Goal: Task Accomplishment & Management: Use online tool/utility

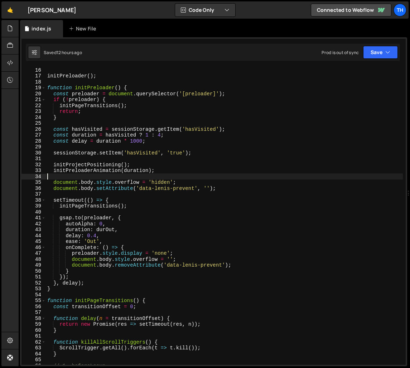
scroll to position [56, 0]
click at [280, 192] on div "initPreloader ( ) ; function initPreloader ( ) { const preloader = document . q…" at bounding box center [224, 221] width 357 height 309
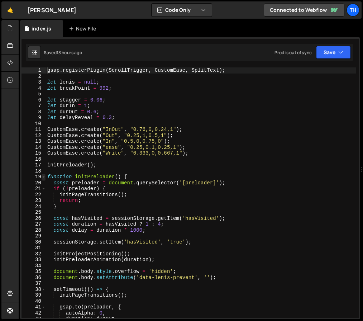
type textarea "gsap.registerPlugin(ScrollTrigger, CustomEase, SplitText);"
click at [44, 175] on span at bounding box center [44, 177] width 4 height 6
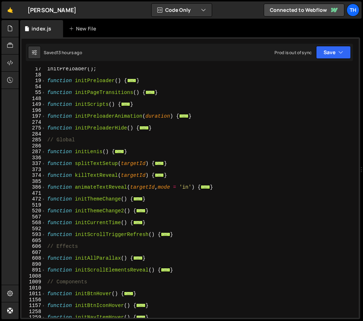
scroll to position [99, 0]
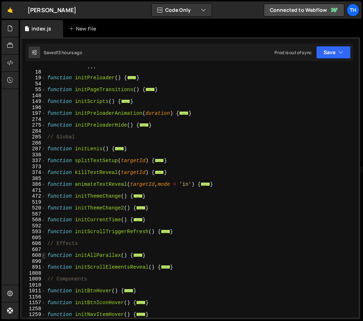
click at [45, 254] on span at bounding box center [44, 255] width 4 height 6
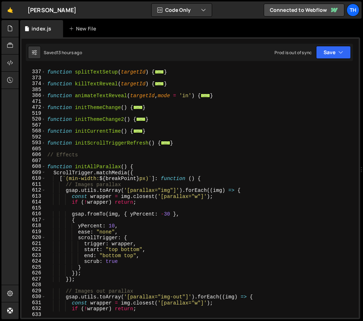
scroll to position [190, 0]
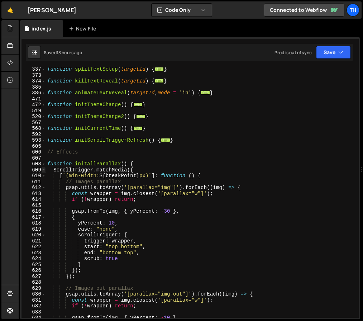
click at [42, 168] on span at bounding box center [44, 170] width 4 height 6
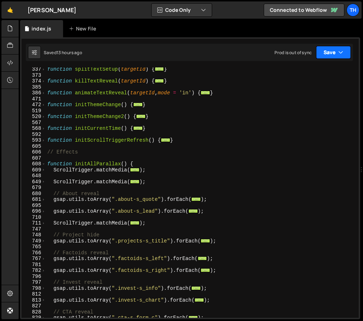
click at [340, 47] on button "Save" at bounding box center [333, 52] width 35 height 13
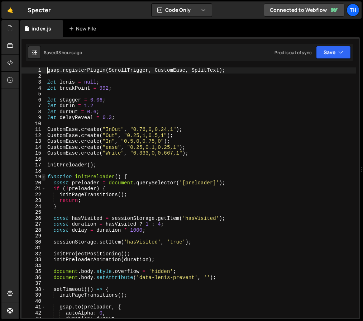
click at [45, 176] on span at bounding box center [44, 177] width 4 height 6
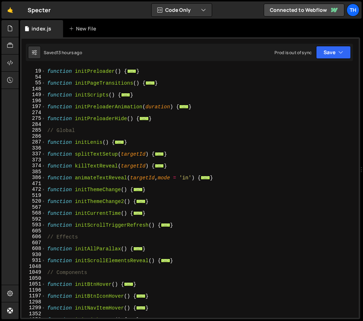
scroll to position [108, 0]
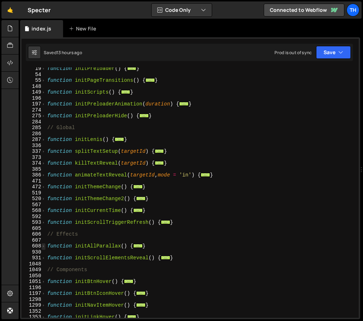
click at [45, 246] on span at bounding box center [44, 246] width 4 height 6
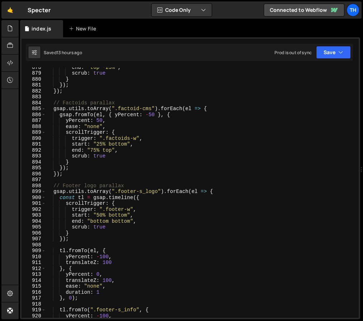
scroll to position [1859, 0]
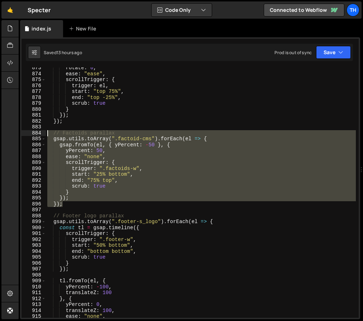
drag, startPoint x: 70, startPoint y: 204, endPoint x: -1, endPoint y: 134, distance: 99.8
click at [0, 134] on html "Projects [GEOGRAPHIC_DATA] Blog Th Projects Your Teams Invite team member Accou…" at bounding box center [181, 160] width 363 height 321
type textarea "});"
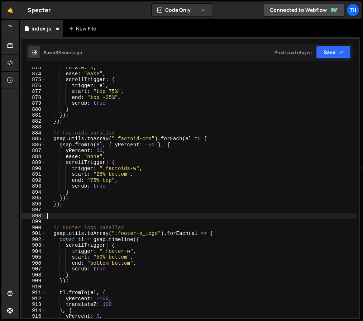
paste textarea "});"
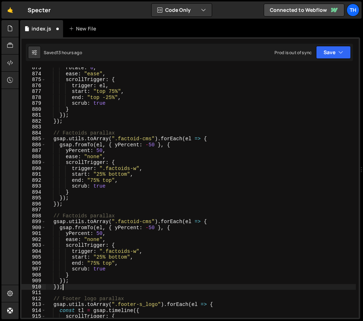
click at [69, 214] on div "rotate : 0 , ease : "ease" , scrollTrigger : { trigger : el , start : "top 75%"…" at bounding box center [201, 196] width 310 height 262
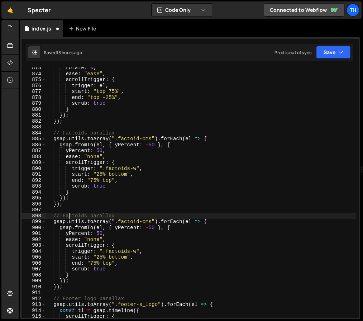
click at [69, 214] on div "rotate : 0 , ease : "ease" , scrollTrigger : { trigger : el , start : "top 75%"…" at bounding box center [201, 196] width 310 height 262
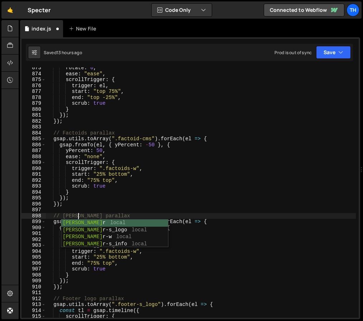
scroll to position [0, 2]
click at [176, 199] on div "rotate : 0 , ease : "ease" , scrollTrigger : { trigger : el , start : "top 75%"…" at bounding box center [201, 196] width 310 height 262
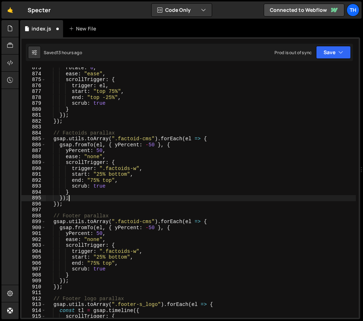
scroll to position [0, 1]
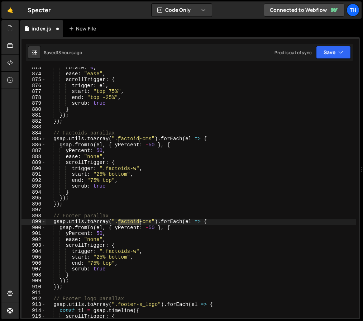
drag, startPoint x: 120, startPoint y: 221, endPoint x: 139, endPoint y: 221, distance: 19.0
click at [139, 221] on div "rotate : 0 , ease : "ease" , scrollTrigger : { trigger : el , start : "top 75%"…" at bounding box center [201, 196] width 310 height 262
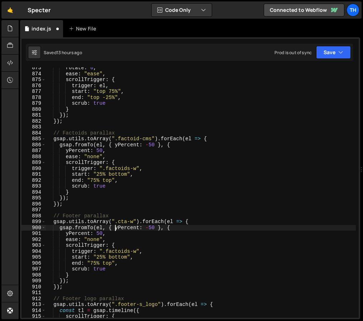
click at [118, 226] on div "rotate : 0 , ease : "ease" , scrollTrigger : { trigger : el , start : "top 75%"…" at bounding box center [201, 196] width 310 height 262
click at [119, 227] on div "rotate : 0 , ease : "ease" , scrollTrigger : { trigger : el , start : "top 75%"…" at bounding box center [201, 192] width 310 height 250
drag, startPoint x: 117, startPoint y: 225, endPoint x: 139, endPoint y: 226, distance: 22.2
click at [139, 226] on div "rotate : 0 , ease : "ease" , scrollTrigger : { trigger : el , start : "top 75%"…" at bounding box center [201, 196] width 310 height 262
drag, startPoint x: 125, startPoint y: 226, endPoint x: 133, endPoint y: 228, distance: 8.7
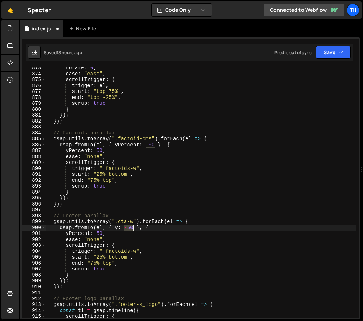
click at [133, 228] on div "rotate : 0 , ease : "ease" , scrollTrigger : { trigger : el , start : "top 75%"…" at bounding box center [201, 196] width 310 height 262
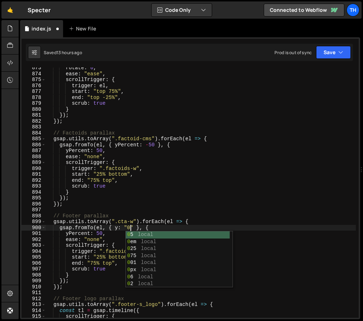
scroll to position [0, 6]
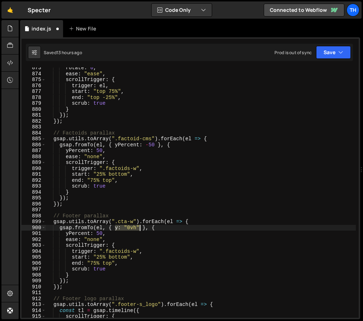
drag, startPoint x: 116, startPoint y: 229, endPoint x: 139, endPoint y: 226, distance: 22.7
click at [139, 226] on div "rotate : 0 , ease : "ease" , scrollTrigger : { trigger : el , start : "top 75%"…" at bounding box center [201, 196] width 310 height 262
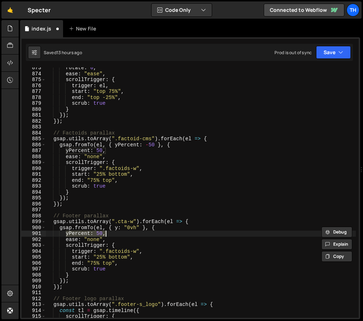
drag, startPoint x: 66, startPoint y: 234, endPoint x: 107, endPoint y: 234, distance: 41.6
click at [107, 234] on div "rotate : 0 , ease : "ease" , scrollTrigger : { trigger : el , start : "top 75%"…" at bounding box center [201, 196] width 310 height 262
paste textarea ": "0vh""
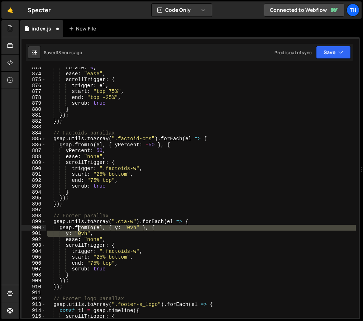
click at [79, 230] on div "rotate : 0 , ease : "ease" , scrollTrigger : { trigger : el , start : "top 75%"…" at bounding box center [201, 196] width 310 height 262
click at [80, 231] on div "rotate : 0 , ease : "ease" , scrollTrigger : { trigger : el , start : "top 75%"…" at bounding box center [201, 192] width 310 height 250
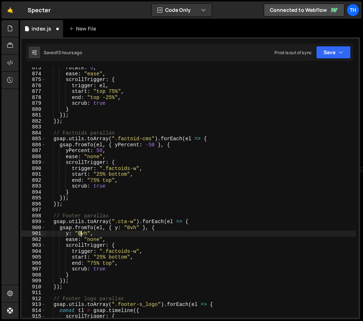
click at [81, 231] on div "rotate : 0 , ease : "ease" , scrollTrigger : { trigger : el , start : "top 75%"…" at bounding box center [201, 196] width 310 height 262
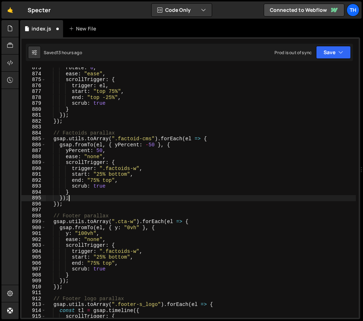
click at [81, 201] on div "rotate : 0 , ease : "ease" , scrollTrigger : { trigger : el , start : "top 75%"…" at bounding box center [201, 196] width 310 height 262
click at [114, 249] on div "rotate : 0 , ease : "ease" , scrollTrigger : { trigger : el , start : "top 75%"…" at bounding box center [201, 196] width 310 height 262
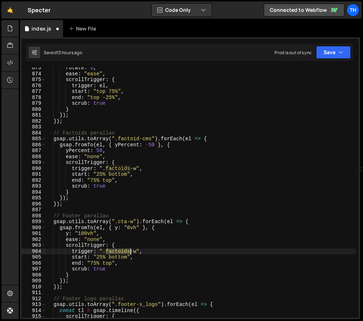
drag, startPoint x: 106, startPoint y: 249, endPoint x: 130, endPoint y: 250, distance: 24.4
click at [130, 250] on div "rotate : 0 , ease : "ease" , scrollTrigger : { trigger : el , start : "top 75%"…" at bounding box center [201, 196] width 310 height 262
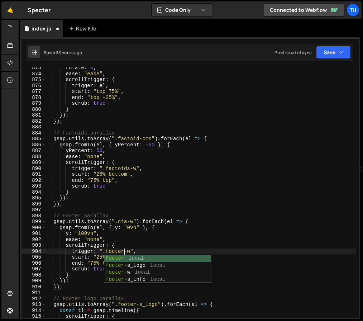
drag, startPoint x: 140, startPoint y: 217, endPoint x: 134, endPoint y: 221, distance: 7.5
click at [140, 217] on div "rotate : 0 , ease : "ease" , scrollTrigger : { trigger : el , start : "top 75%"…" at bounding box center [201, 196] width 310 height 262
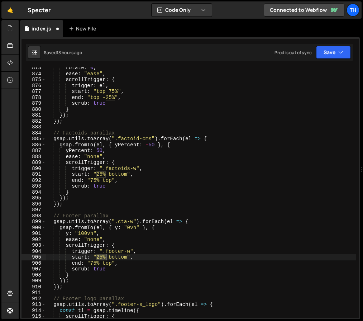
drag, startPoint x: 97, startPoint y: 257, endPoint x: 105, endPoint y: 257, distance: 8.6
click at [105, 257] on div "rotate : 0 , ease : "ease" , scrollTrigger : { trigger : el , start : "top 75%"…" at bounding box center [201, 196] width 310 height 262
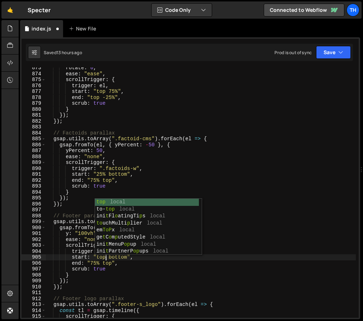
click at [109, 271] on div "rotate : 0 , ease : "ease" , scrollTrigger : { trigger : el , start : "top 75%"…" at bounding box center [201, 196] width 310 height 262
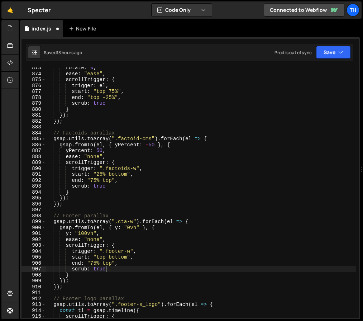
click at [124, 257] on div "rotate : 0 , ease : "ease" , scrollTrigger : { trigger : el , start : "top 75%"…" at bounding box center [201, 196] width 310 height 262
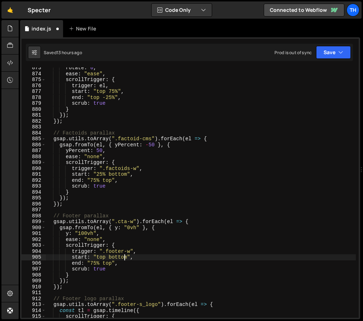
click at [124, 257] on div "rotate : 0 , ease : "ease" , scrollTrigger : { trigger : el , start : "top 75%"…" at bounding box center [201, 196] width 310 height 262
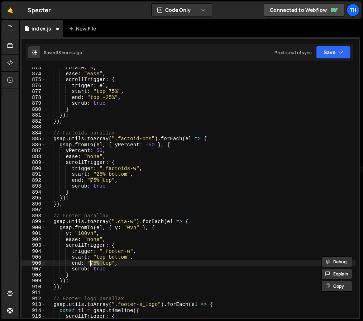
drag, startPoint x: 101, startPoint y: 261, endPoint x: 91, endPoint y: 262, distance: 10.0
click at [91, 262] on div "rotate : 0 , ease : "ease" , scrollTrigger : { trigger : el , start : "top 75%"…" at bounding box center [201, 196] width 310 height 262
paste textarea "bottom"
click at [118, 264] on div "rotate : 0 , ease : "ease" , scrollTrigger : { trigger : el , start : "top 75%"…" at bounding box center [201, 196] width 310 height 262
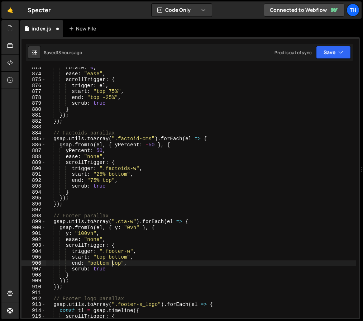
click at [118, 264] on div "rotate : 0 , ease : "ease" , scrollTrigger : { trigger : el , start : "top 75%"…" at bounding box center [201, 196] width 310 height 262
click at [202, 240] on div "rotate : 0 , ease : "ease" , scrollTrigger : { trigger : el , start : "top 75%"…" at bounding box center [201, 196] width 310 height 262
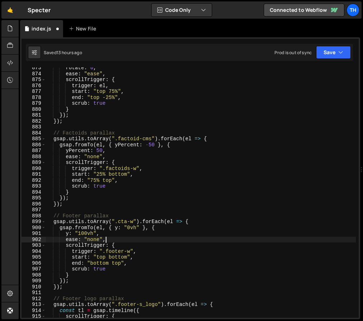
scroll to position [0, 4]
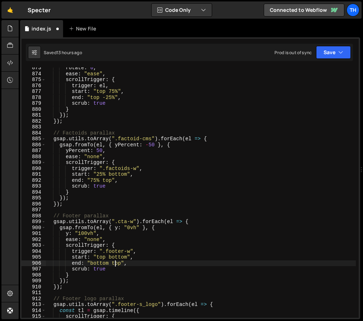
click at [115, 263] on div "rotate : 0 , ease : "ease" , scrollTrigger : { trigger : el , start : "top 75%"…" at bounding box center [201, 196] width 310 height 262
paste textarea "bottom"
click at [168, 244] on div "rotate : 0 , ease : "ease" , scrollTrigger : { trigger : el , start : "top 75%"…" at bounding box center [201, 196] width 310 height 262
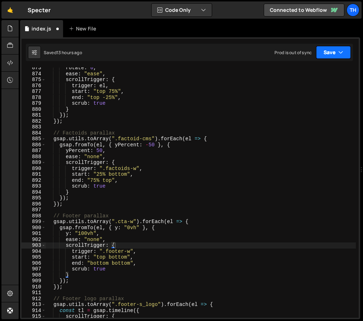
click at [337, 53] on button "Save" at bounding box center [333, 52] width 35 height 13
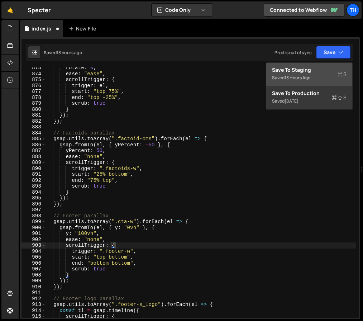
click at [336, 69] on div "Save to Staging S" at bounding box center [309, 69] width 75 height 7
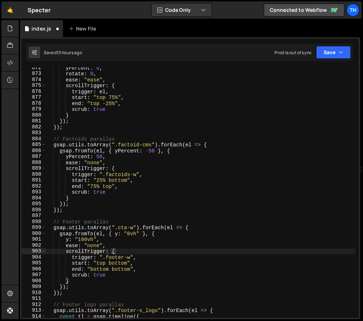
scroll to position [3256, 0]
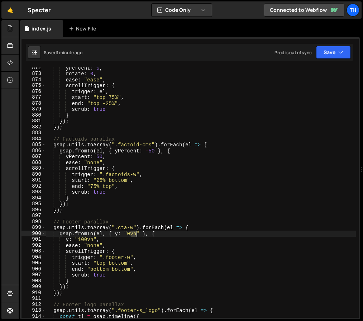
click at [135, 232] on div "yPercent : 0 , rotate : 0 , ease : "ease" , scrollTrigger : { trigger : el , st…" at bounding box center [201, 196] width 310 height 262
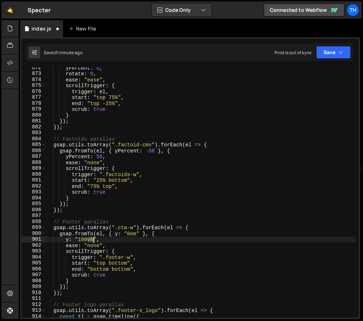
drag, startPoint x: 87, startPoint y: 238, endPoint x: 94, endPoint y: 238, distance: 6.1
click at [94, 238] on div "yPercent : 0 , rotate : 0 , ease : "ease" , scrollTrigger : { trigger : el , st…" at bounding box center [201, 196] width 310 height 262
click at [324, 52] on button "Save" at bounding box center [333, 52] width 35 height 13
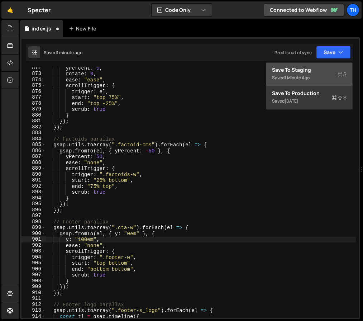
click at [334, 66] on div "Save to Staging S" at bounding box center [309, 69] width 75 height 7
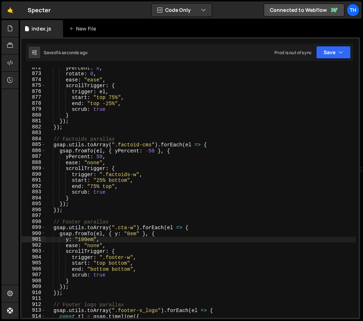
click at [140, 177] on div "yPercent : 0 , rotate : 0 , ease : "ease" , scrollTrigger : { trigger : el , st…" at bounding box center [201, 196] width 310 height 262
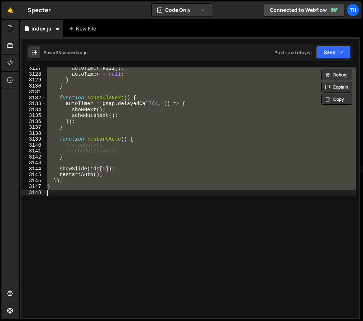
scroll to position [3283, 0]
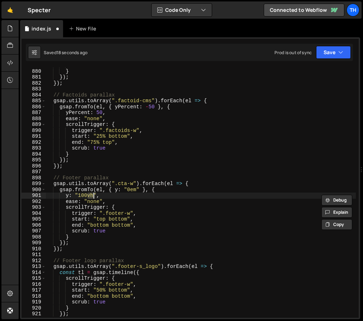
click at [77, 109] on div "scrub : true } }) ; }) ; // Factoids parallax gsap . utils . toArray ( ".factoi…" at bounding box center [201, 193] width 310 height 262
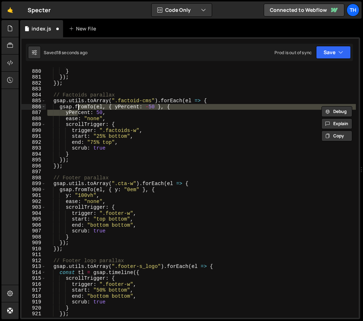
click at [77, 109] on div "scrub : true } }) ; }) ; // Factoids parallax gsap . utils . toArray ( ".factoi…" at bounding box center [201, 193] width 310 height 262
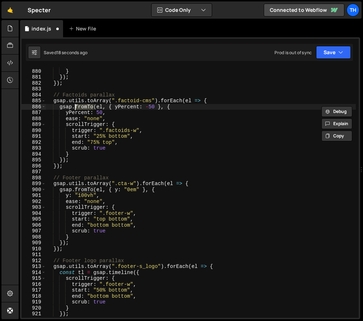
click at [68, 120] on div "scrub : true } }) ; }) ; // Factoids parallax gsap . utils . toArray ( ".factoi…" at bounding box center [201, 193] width 310 height 262
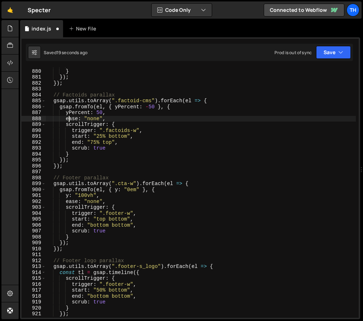
click at [70, 116] on div "scrub : true } }) ; }) ; // Factoids parallax gsap . utils . toArray ( ".factoi…" at bounding box center [201, 193] width 310 height 262
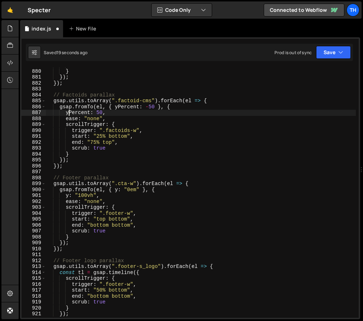
click at [70, 113] on div "scrub : true } }) ; }) ; // Factoids parallax gsap . utils . toArray ( ".factoi…" at bounding box center [201, 193] width 310 height 262
click at [67, 196] on div "scrub : true } }) ; }) ; // Factoids parallax gsap . utils . toArray ( ".factoi…" at bounding box center [201, 193] width 310 height 262
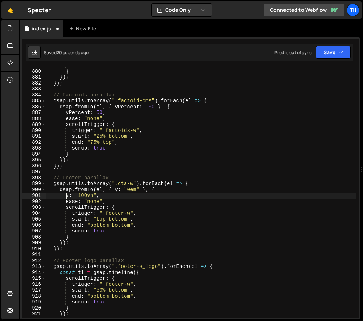
click at [67, 196] on div "scrub : true } }) ; }) ; // Factoids parallax gsap . utils . toArray ( ".factoi…" at bounding box center [201, 193] width 310 height 262
paste textarea "Percent"
click at [116, 188] on div "scrub : true } }) ; }) ; // Factoids parallax gsap . utils . toArray ( ".factoi…" at bounding box center [201, 193] width 310 height 262
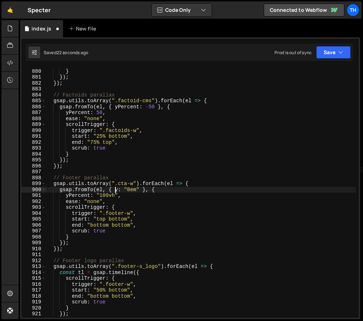
click at [116, 188] on div "scrub : true } }) ; }) ; // Factoids parallax gsap . utils . toArray ( ".factoi…" at bounding box center [201, 193] width 310 height 262
paste textarea "Percent"
drag, startPoint x: 150, startPoint y: 190, endPoint x: 160, endPoint y: 189, distance: 10.0
click at [160, 189] on div "scrub : true } }) ; }) ; // Factoids parallax gsap . utils . toArray ( ".factoi…" at bounding box center [201, 193] width 310 height 262
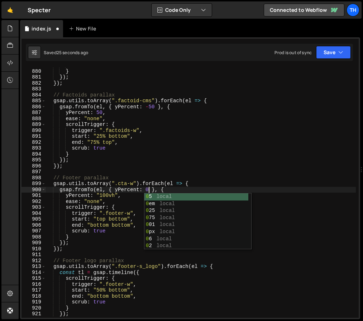
scroll to position [0, 7]
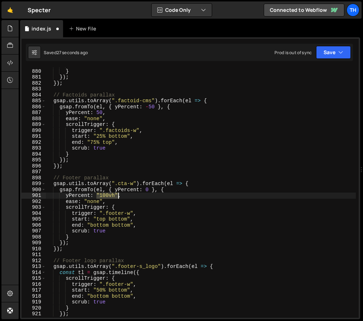
drag, startPoint x: 97, startPoint y: 193, endPoint x: 118, endPoint y: 197, distance: 20.3
click at [118, 197] on div "scrub : true } }) ; }) ; // Factoids parallax gsap . utils . toArray ( ".factoi…" at bounding box center [201, 193] width 310 height 262
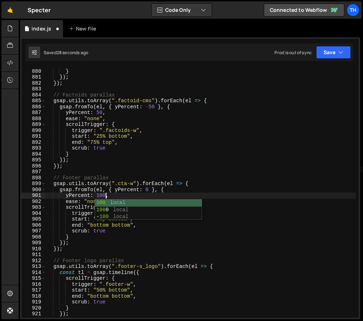
scroll to position [0, 4]
click at [144, 180] on div "scrub : true } }) ; }) ; // Factoids parallax gsap . utils . toArray ( ".factoi…" at bounding box center [201, 193] width 310 height 262
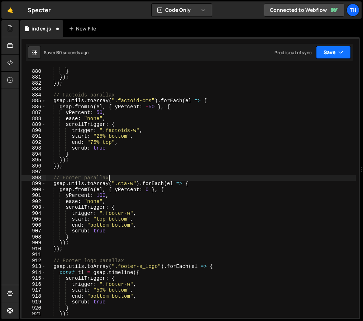
click at [339, 52] on icon "button" at bounding box center [340, 52] width 5 height 7
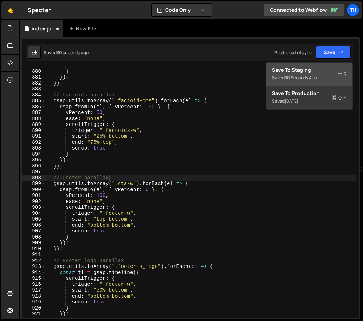
click at [336, 73] on div "Saved 30 seconds ago" at bounding box center [309, 77] width 75 height 9
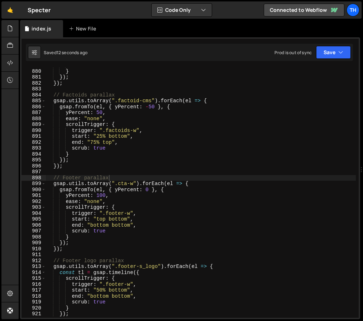
click at [132, 195] on div "scrub : true } }) ; }) ; // Factoids parallax gsap . utils . toArray ( ".factoi…" at bounding box center [201, 193] width 310 height 262
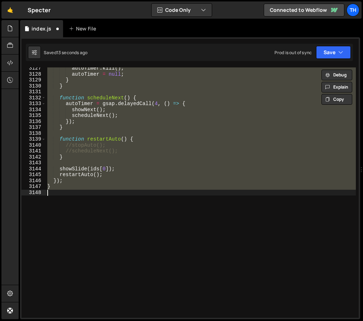
scroll to position [3283, 0]
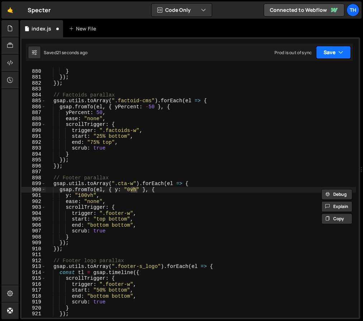
click at [344, 48] on button "Save" at bounding box center [333, 52] width 35 height 13
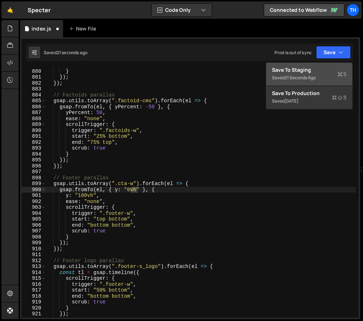
click at [341, 63] on button "Save to Staging S Saved 21 seconds ago" at bounding box center [309, 74] width 86 height 23
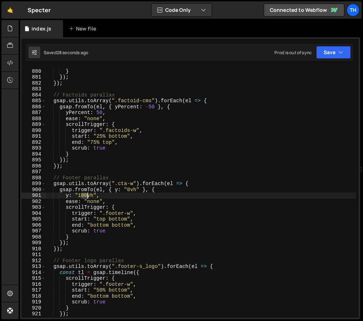
drag, startPoint x: 80, startPoint y: 194, endPoint x: 87, endPoint y: 194, distance: 6.8
click at [87, 194] on div "scrub : true } }) ; }) ; // Factoids parallax gsap . utils . toArray ( ".factoi…" at bounding box center [201, 193] width 310 height 262
click at [343, 46] on button "Save" at bounding box center [333, 52] width 35 height 13
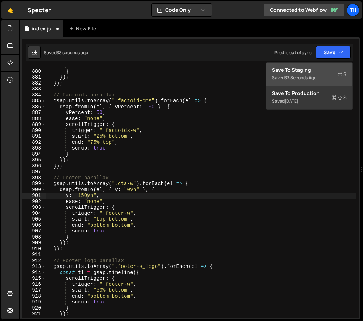
click at [331, 66] on div "Save to Staging S" at bounding box center [309, 69] width 75 height 7
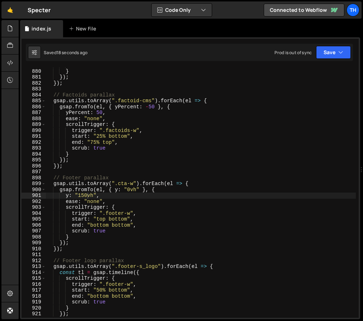
click at [116, 191] on div "scrub : true } }) ; }) ; // Factoids parallax gsap . utils . toArray ( ".factoi…" at bounding box center [201, 193] width 310 height 262
click at [58, 233] on div "scrub : true } }) ; }) ; // Factoids parallax gsap . utils . toArray ( ".factoi…" at bounding box center [201, 193] width 310 height 262
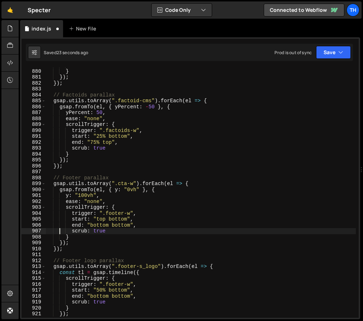
click at [122, 183] on div "scrub : true } }) ; }) ; // Factoids parallax gsap . utils . toArray ( ".factoi…" at bounding box center [201, 193] width 310 height 262
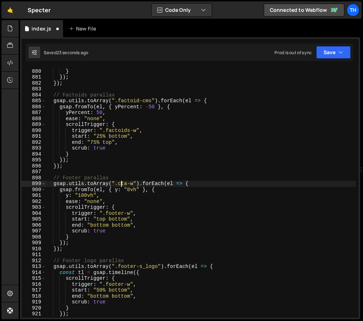
click at [122, 183] on div "scrub : true } }) ; }) ; // Factoids parallax gsap . utils . toArray ( ".factoi…" at bounding box center [201, 193] width 310 height 262
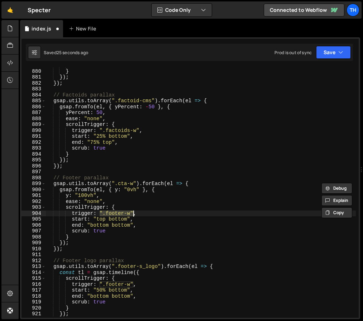
drag, startPoint x: 100, startPoint y: 214, endPoint x: 133, endPoint y: 211, distance: 33.0
click at [133, 211] on div "scrub : true } }) ; }) ; // Factoids parallax gsap . utils . toArray ( ".factoi…" at bounding box center [201, 193] width 310 height 262
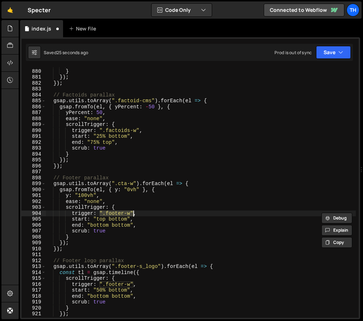
scroll to position [0, 4]
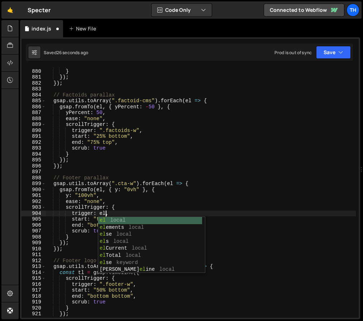
click at [154, 152] on div "scrub : true } }) ; }) ; // Factoids parallax gsap . utils . toArray ( ".factoi…" at bounding box center [201, 193] width 310 height 262
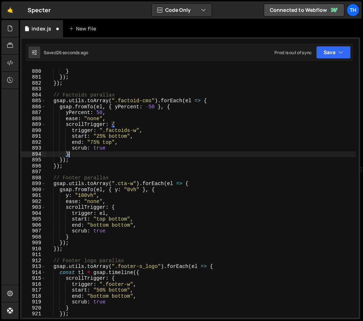
scroll to position [0, 1]
click at [327, 48] on button "Save" at bounding box center [333, 52] width 35 height 13
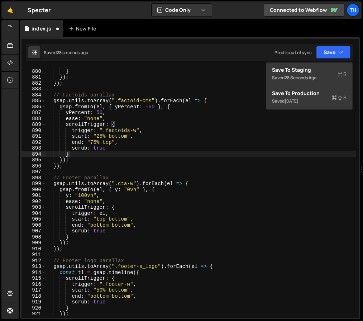
click at [114, 200] on div "scrub : true } }) ; }) ; // Factoids parallax gsap . utils . toArray ( ".factoi…" at bounding box center [201, 193] width 310 height 262
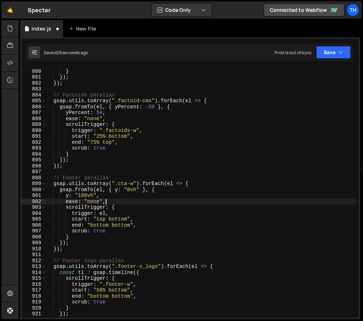
click at [93, 220] on div "scrub : true } }) ; }) ; // Factoids parallax gsap . utils . toArray ( ".factoi…" at bounding box center [201, 193] width 310 height 262
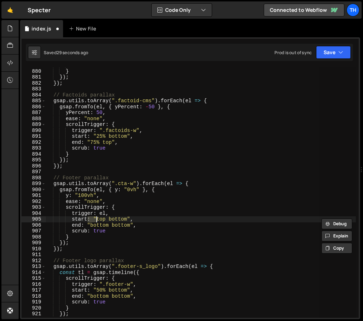
click at [95, 220] on div "scrub : true } }) ; }) ; // Factoids parallax gsap . utils . toArray ( ".factoi…" at bounding box center [201, 192] width 310 height 250
click at [97, 219] on div "scrub : true } }) ; }) ; // Factoids parallax gsap . utils . toArray ( ".factoi…" at bounding box center [201, 193] width 310 height 262
click at [124, 222] on div "scrub : true } }) ; }) ; // Factoids parallax gsap . utils . toArray ( ".factoi…" at bounding box center [201, 193] width 310 height 262
click at [123, 222] on div "scrub : true } }) ; }) ; // Factoids parallax gsap . utils . toArray ( ".factoi…" at bounding box center [201, 193] width 310 height 262
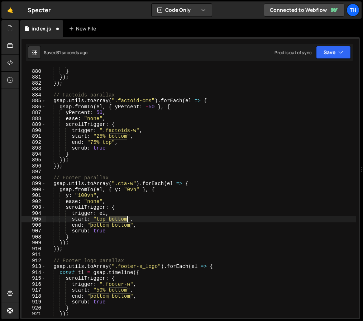
paste textarea "top"
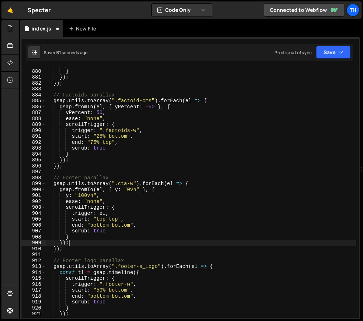
click at [123, 240] on div "scrub : true } }) ; }) ; // Factoids parallax gsap . utils . toArray ( ".factoi…" at bounding box center [201, 193] width 310 height 262
click at [333, 53] on button "Save" at bounding box center [333, 52] width 35 height 13
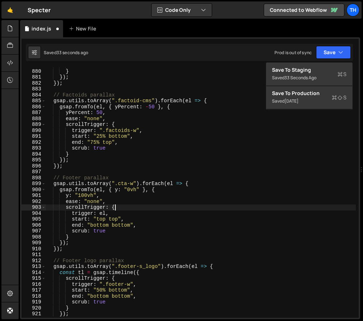
click at [133, 206] on div "scrub : true } }) ; }) ; // Factoids parallax gsap . utils . toArray ( ".factoi…" at bounding box center [201, 193] width 310 height 262
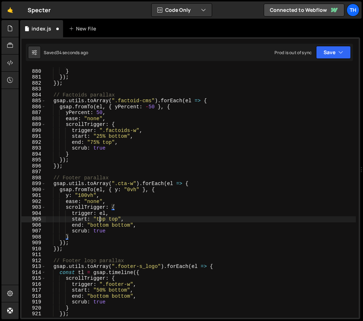
click at [100, 221] on div "scrub : true } }) ; }) ; // Factoids parallax gsap . utils . toArray ( ".factoi…" at bounding box center [201, 193] width 310 height 262
click at [118, 219] on div "scrub : true } }) ; }) ; // Factoids parallax gsap . utils . toArray ( ".factoi…" at bounding box center [201, 193] width 310 height 262
click at [127, 226] on div "scrub : true } }) ; }) ; // Factoids parallax gsap . utils . toArray ( ".factoi…" at bounding box center [201, 193] width 310 height 262
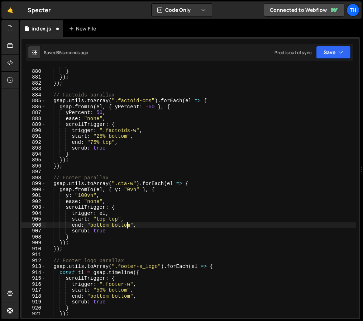
click at [127, 226] on div "scrub : true } }) ; }) ; // Factoids parallax gsap . utils . toArray ( ".factoi…" at bounding box center [201, 193] width 310 height 262
paste textarea "top"
click at [333, 45] on div "Saved 37 seconds ago Prod is out of sync Upgrade to Edit Save Save to Staging S…" at bounding box center [189, 52] width 327 height 17
click at [328, 61] on div "Saved 37 seconds ago Prod is out of sync Upgrade to Edit Save Save to Staging S…" at bounding box center [189, 52] width 327 height 17
click at [333, 57] on button "Save" at bounding box center [333, 52] width 35 height 13
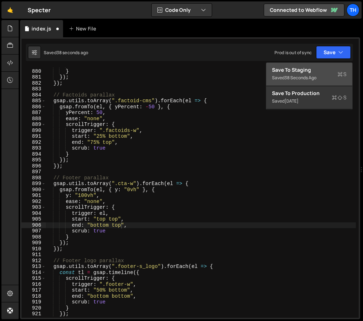
click at [330, 69] on div "Save to Staging S" at bounding box center [309, 69] width 75 height 7
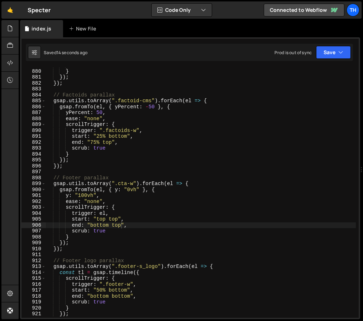
click at [104, 224] on div "scrub : true } }) ; }) ; // Factoids parallax gsap . utils . toArray ( ".factoi…" at bounding box center [201, 193] width 310 height 262
click at [102, 225] on div "scrub : true } }) ; }) ; // Factoids parallax gsap . utils . toArray ( ".factoi…" at bounding box center [201, 192] width 310 height 250
click at [102, 225] on div "scrub : true } }) ; }) ; // Factoids parallax gsap . utils . toArray ( ".factoi…" at bounding box center [201, 193] width 310 height 262
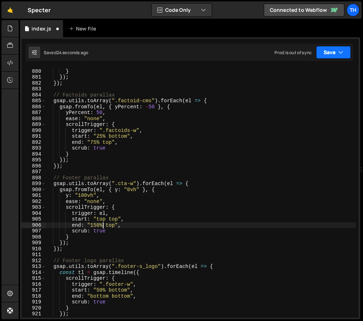
click at [338, 56] on button "Save" at bounding box center [333, 52] width 35 height 13
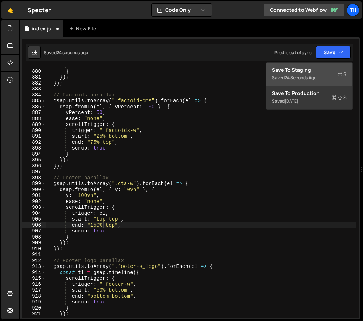
click at [333, 68] on div "Save to Staging S" at bounding box center [309, 69] width 75 height 7
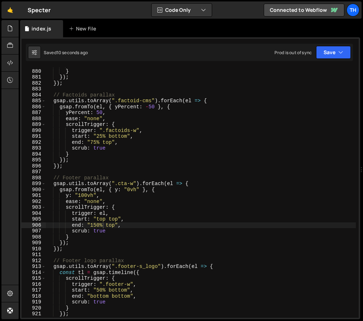
click at [101, 214] on div "scrub : true } }) ; }) ; // Factoids parallax gsap . utils . toArray ( ".factoi…" at bounding box center [201, 193] width 310 height 262
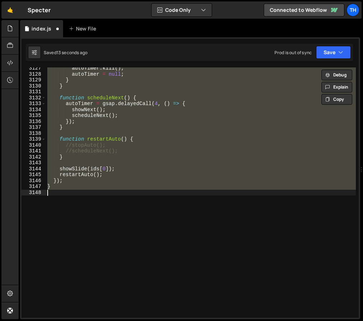
scroll to position [3302, 0]
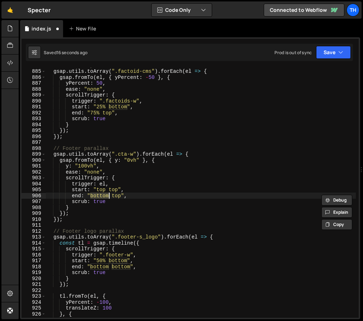
click at [115, 197] on div "// Factoids parallax gsap . utils . toArray ( ".factoid-cms" ) . forEach ( el =…" at bounding box center [201, 193] width 310 height 262
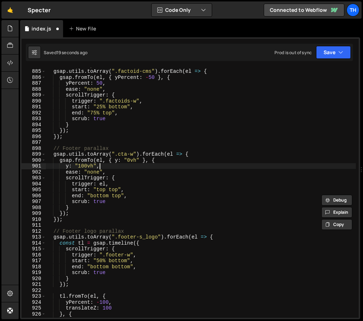
click at [130, 168] on div "// Factoids parallax gsap . utils . toArray ( ".factoid-cms" ) . forEach ( el =…" at bounding box center [201, 193] width 310 height 262
click at [83, 166] on div "// Factoids parallax gsap . utils . toArray ( ".factoid-cms" ) . forEach ( el =…" at bounding box center [201, 193] width 310 height 262
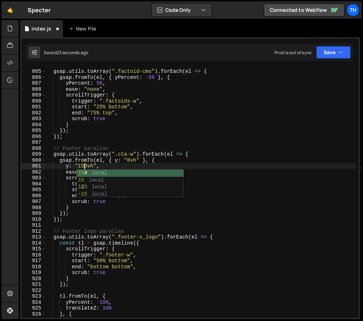
scroll to position [0, 3]
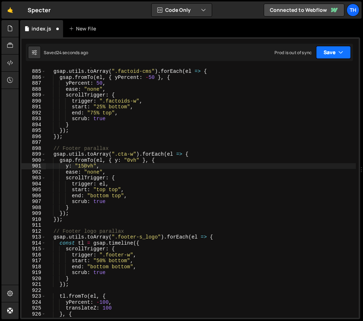
click at [335, 51] on button "Save" at bounding box center [333, 52] width 35 height 13
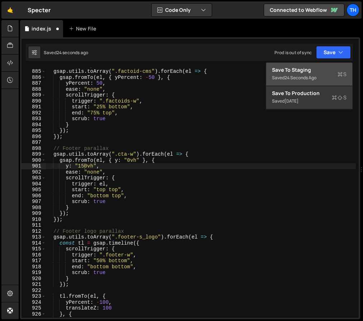
click at [326, 71] on div "Save to Staging S" at bounding box center [309, 69] width 75 height 7
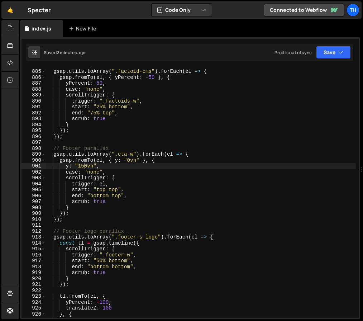
click at [85, 166] on div "// Factoids parallax gsap . utils . toArray ( ".factoid-cms" ) . forEach ( el =…" at bounding box center [201, 193] width 310 height 262
click at [83, 166] on div "// Factoids parallax gsap . utils . toArray ( ".factoid-cms" ) . forEach ( el =…" at bounding box center [201, 193] width 310 height 262
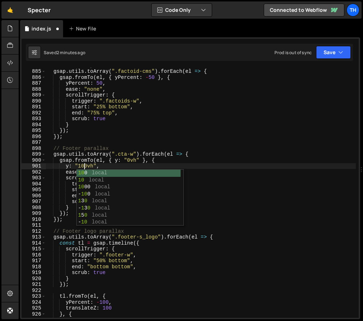
click at [297, 74] on div "// Factoids parallax gsap . utils . toArray ( ".factoid-cms" ) . forEach ( el =…" at bounding box center [201, 193] width 310 height 262
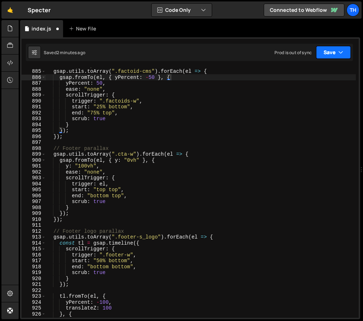
click at [321, 57] on button "Save" at bounding box center [333, 52] width 35 height 13
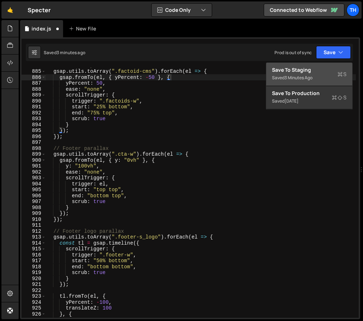
click at [326, 76] on div "Saved 3 minutes ago" at bounding box center [309, 77] width 75 height 9
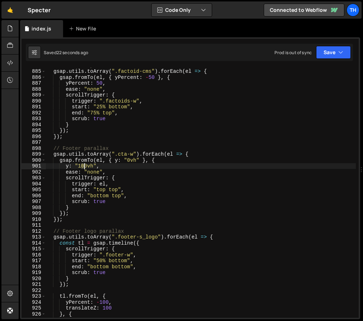
click at [83, 166] on div "// Factoids parallax gsap . utils . toArray ( ".factoid-cms" ) . forEach ( el =…" at bounding box center [201, 193] width 310 height 262
click at [90, 162] on div "// Factoids parallax gsap . utils . toArray ( ".factoid-cms" ) . forEach ( el =…" at bounding box center [201, 193] width 310 height 262
click at [337, 57] on button "Save" at bounding box center [333, 52] width 35 height 13
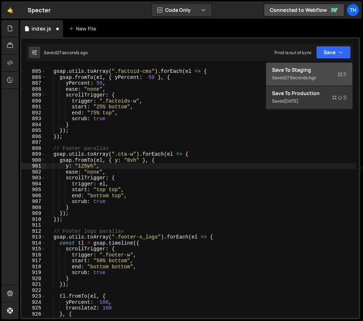
click at [333, 67] on div "Save to Staging S" at bounding box center [309, 69] width 75 height 7
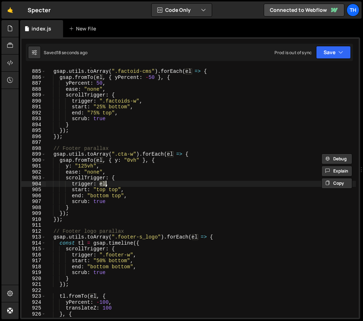
click at [105, 183] on div "// Factoids parallax gsap . utils . toArray ( ".factoid-cms" ) . forEach ( el =…" at bounding box center [201, 193] width 310 height 262
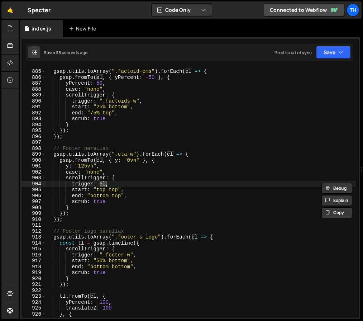
paste textarea "".cta-w""
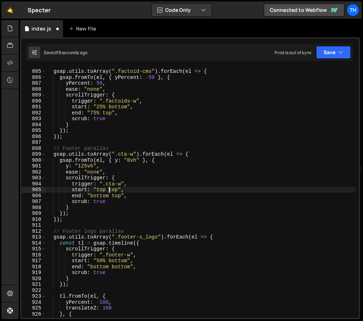
click at [109, 187] on div "// Factoids parallax gsap . utils . toArray ( ".factoid-cms" ) . forEach ( el =…" at bounding box center [201, 193] width 310 height 262
click at [110, 183] on div "// Factoids parallax gsap . utils . toArray ( ".factoid-cms" ) . forEach ( el =…" at bounding box center [201, 193] width 310 height 262
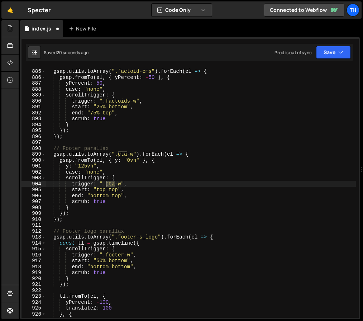
click at [110, 183] on div "// Factoids parallax gsap . utils . toArray ( ".factoid-cms" ) . forEach ( el =…" at bounding box center [201, 193] width 310 height 262
click at [112, 183] on div "// Factoids parallax gsap . utils . toArray ( ".factoid-cms" ) . forEach ( el =…" at bounding box center [201, 193] width 310 height 262
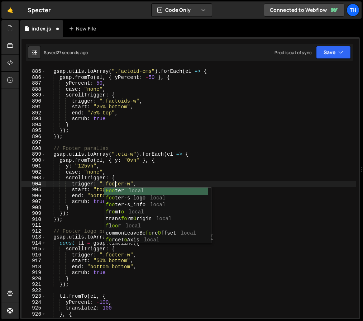
click at [116, 175] on div "// Factoids parallax gsap . utils . toArray ( ".factoid-cms" ) . forEach ( el =…" at bounding box center [201, 193] width 310 height 262
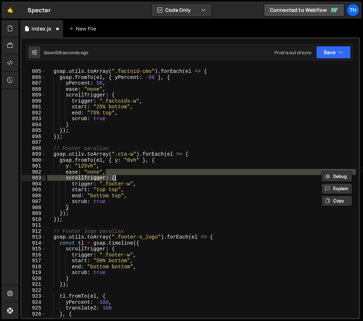
click at [107, 197] on div "// Factoids parallax gsap . utils . toArray ( ".factoid-cms" ) . forEach ( el =…" at bounding box center [201, 193] width 310 height 262
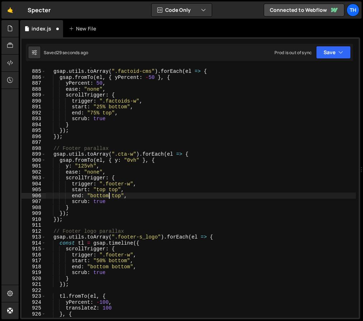
click at [102, 190] on div "// Factoids parallax gsap . utils . toArray ( ".factoid-cms" ) . forEach ( el =…" at bounding box center [201, 193] width 310 height 262
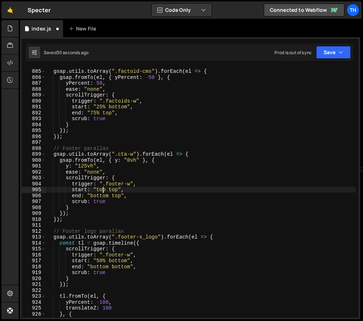
click at [98, 196] on div "// Factoids parallax gsap . utils . toArray ( ".factoid-cms" ) . forEach ( el =…" at bounding box center [201, 193] width 310 height 262
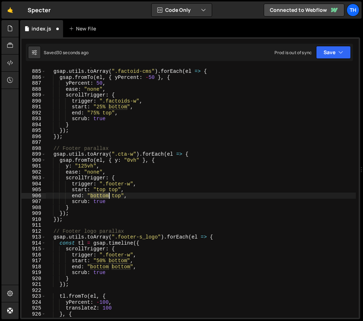
click at [98, 196] on div "// Factoids parallax gsap . utils . toArray ( ".factoid-cms" ) . forEach ( el =…" at bounding box center [201, 193] width 310 height 262
click at [111, 191] on div "// Factoids parallax gsap . utils . toArray ( ".factoid-cms" ) . forEach ( el =…" at bounding box center [201, 193] width 310 height 262
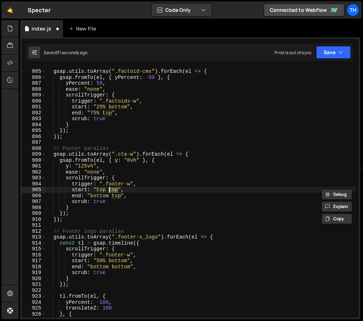
paste textarea "bottom"
click at [102, 194] on div "// Factoids parallax gsap . utils . toArray ( ".factoid-cms" ) . forEach ( el =…" at bounding box center [201, 193] width 310 height 262
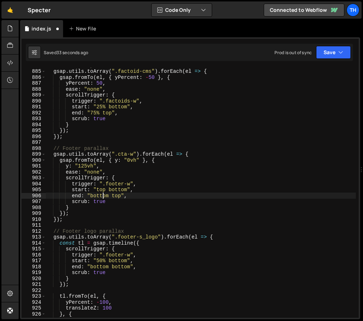
click at [102, 194] on div "// Factoids parallax gsap . utils . toArray ( ".factoid-cms" ) . forEach ( el =…" at bounding box center [201, 193] width 310 height 262
click at [114, 196] on div "// Factoids parallax gsap . utils . toArray ( ".factoid-cms" ) . forEach ( el =…" at bounding box center [201, 193] width 310 height 262
paste textarea "bottom"
click at [338, 57] on button "Save" at bounding box center [333, 52] width 35 height 13
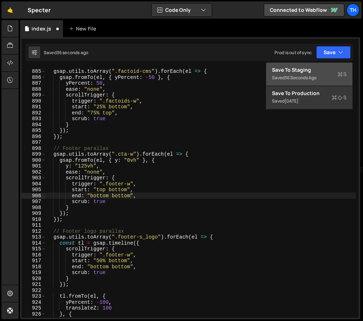
click at [334, 68] on div "Save to Staging S" at bounding box center [309, 69] width 75 height 7
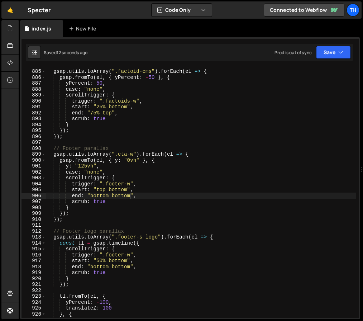
click at [89, 201] on div "// Factoids parallax gsap . utils . toArray ( ".factoid-cms" ) . forEach ( el =…" at bounding box center [201, 193] width 310 height 262
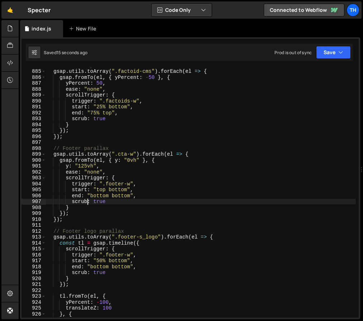
click at [100, 187] on div "// Factoids parallax gsap . utils . toArray ( ".factoid-cms" ) . forEach ( el =…" at bounding box center [201, 193] width 310 height 262
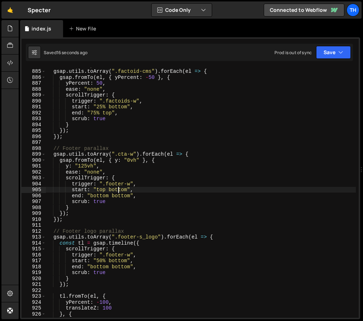
click at [118, 187] on div "// Factoids parallax gsap . utils . toArray ( ".factoid-cms" ) . forEach ( el =…" at bounding box center [201, 193] width 310 height 262
click at [90, 187] on div "// Factoids parallax gsap . utils . toArray ( ".factoid-cms" ) . forEach ( el =…" at bounding box center [201, 193] width 310 height 262
click at [96, 188] on div "// Factoids parallax gsap . utils . toArray ( ".factoid-cms" ) . forEach ( el =…" at bounding box center [201, 193] width 310 height 262
click at [102, 188] on div "// Factoids parallax gsap . utils . toArray ( ".factoid-cms" ) . forEach ( el =…" at bounding box center [201, 193] width 310 height 262
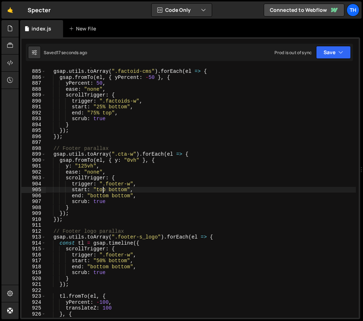
drag, startPoint x: 102, startPoint y: 188, endPoint x: 106, endPoint y: 192, distance: 6.1
click at [102, 188] on div "// Factoids parallax gsap . utils . toArray ( ".factoid-cms" ) . forEach ( el =…" at bounding box center [201, 193] width 310 height 262
click at [341, 48] on button "Save" at bounding box center [333, 52] width 35 height 13
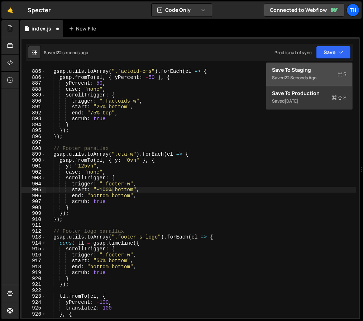
click at [349, 76] on button "Save to Staging S Saved 22 seconds ago" at bounding box center [309, 74] width 86 height 23
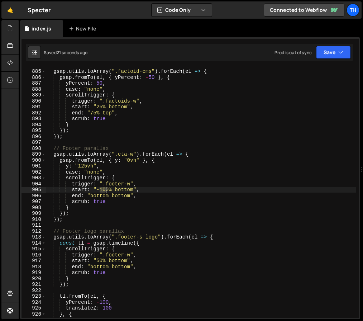
drag, startPoint x: 100, startPoint y: 191, endPoint x: 106, endPoint y: 191, distance: 6.5
click at [106, 191] on div "// Factoids parallax gsap . utils . toArray ( ".factoid-cms" ) . forEach ( el =…" at bounding box center [201, 193] width 310 height 262
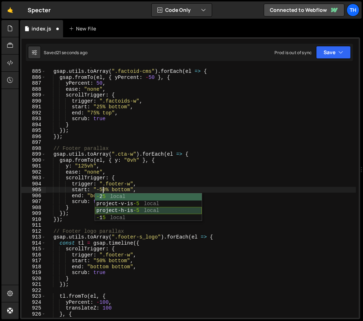
scroll to position [0, 4]
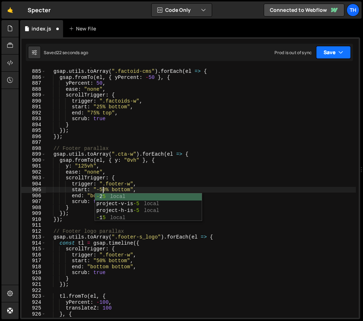
click at [338, 57] on button "Save" at bounding box center [333, 52] width 35 height 13
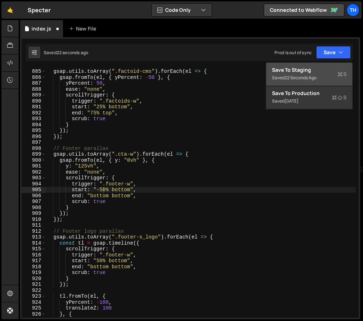
click at [335, 64] on button "Save to Staging S Saved 22 seconds ago" at bounding box center [309, 74] width 86 height 23
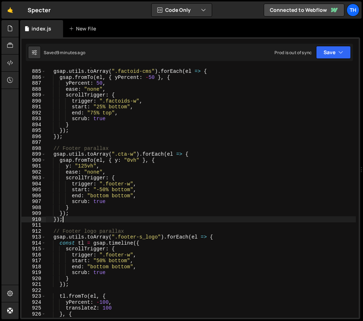
scroll to position [0, 1]
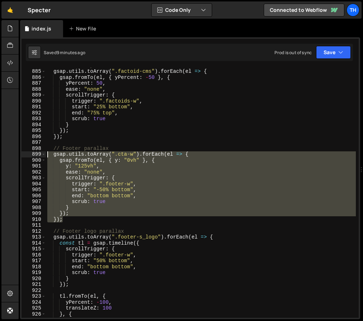
drag, startPoint x: 69, startPoint y: 216, endPoint x: 17, endPoint y: 154, distance: 81.2
click at [17, 154] on div "Hold on a sec... Are you certain you wish to leave this page? Any changes you'v…" at bounding box center [181, 160] width 363 height 321
click at [141, 157] on div "// Factoids parallax gsap . utils . toArray ( ".factoid-cms" ) . forEach ( el =…" at bounding box center [201, 192] width 310 height 250
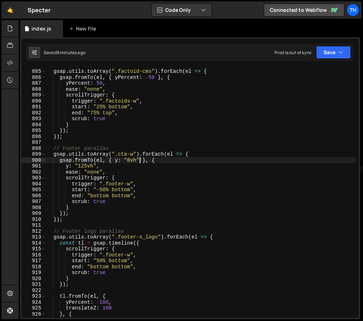
click at [123, 154] on div "// Factoids parallax gsap . utils . toArray ( ".factoid-cms" ) . forEach ( el =…" at bounding box center [201, 193] width 310 height 262
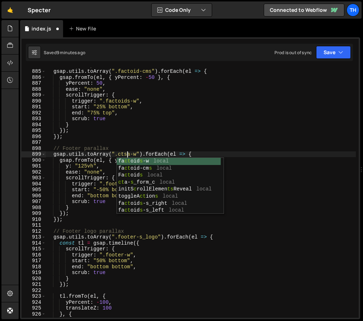
scroll to position [0, 5]
click at [107, 183] on div "// Factoids parallax gsap . utils . toArray ( ".factoid-cms" ) . forEach ( el =…" at bounding box center [201, 193] width 310 height 262
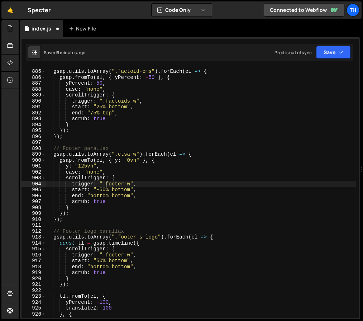
scroll to position [0, 4]
click at [330, 48] on button "Save" at bounding box center [333, 52] width 35 height 13
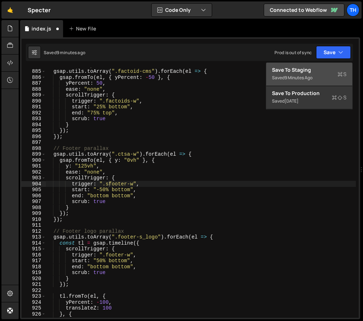
click at [319, 75] on div "Saved 9 minutes ago" at bounding box center [309, 77] width 75 height 9
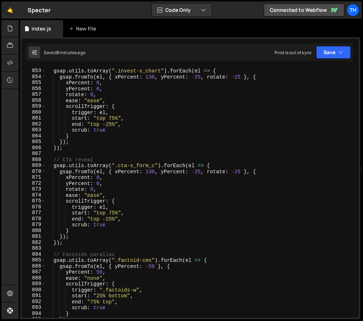
scroll to position [0, 4]
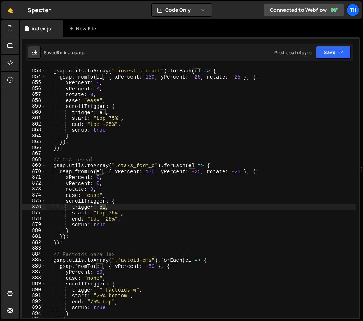
click at [105, 208] on div "gsap . utils . toArray ( ".invest-s_chart" ) . forEach ( el => { gsap . fromTo …" at bounding box center [201, 193] width 310 height 262
paste textarea "footer-0-s"
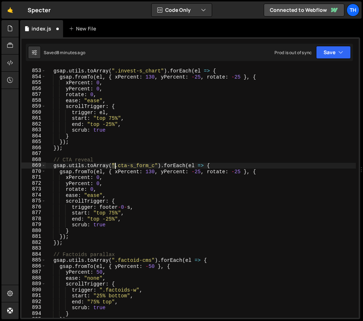
click at [115, 166] on div "gsap . utils . toArray ( ".invest-s_chart" ) . forEach ( el => { gsap . fromTo …" at bounding box center [201, 193] width 310 height 262
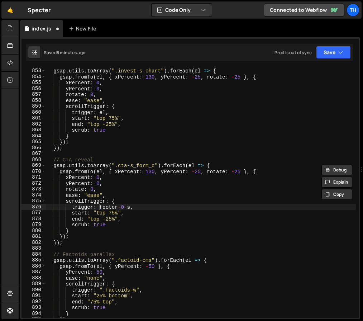
click at [99, 208] on div "gsap . utils . toArray ( ".invest-s_chart" ) . forEach ( el => { gsap . fromTo …" at bounding box center [201, 193] width 310 height 262
paste textarea """
click at [137, 204] on div "gsap . utils . toArray ( ".invest-s_chart" ) . forEach ( el => { gsap . fromTo …" at bounding box center [201, 193] width 310 height 262
paste textarea """
click at [150, 224] on div "gsap . utils . toArray ( ".invest-s_chart" ) . forEach ( el => { gsap . fromTo …" at bounding box center [201, 193] width 310 height 262
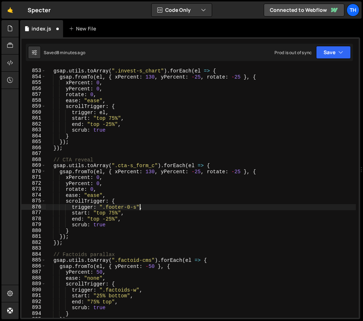
scroll to position [0, 4]
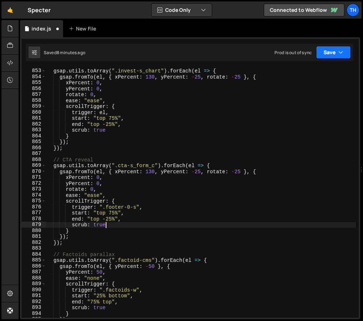
click at [344, 56] on button "Save" at bounding box center [333, 52] width 35 height 13
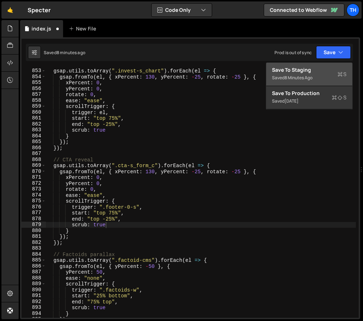
click at [340, 71] on icon at bounding box center [340, 74] width 5 height 7
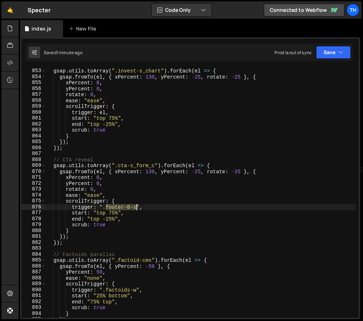
drag, startPoint x: 110, startPoint y: 206, endPoint x: 137, endPoint y: 205, distance: 26.9
click at [137, 205] on div "gsap . utils . toArray ( ".invest-s_chart" ) . forEach ( el => { gsap . fromTo …" at bounding box center [201, 193] width 310 height 262
paste textarea "w"
click at [336, 49] on button "Save" at bounding box center [333, 52] width 35 height 13
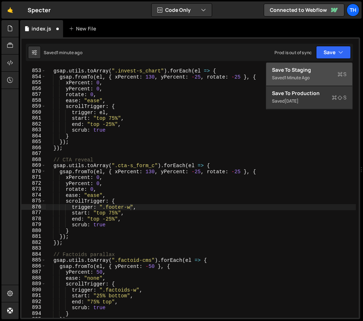
click at [328, 70] on div "Save to Staging S" at bounding box center [309, 69] width 75 height 7
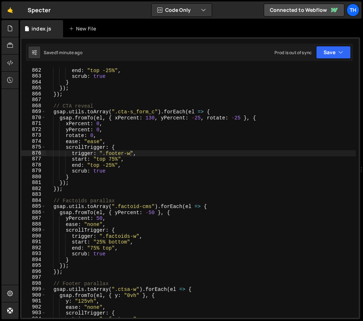
scroll to position [0, 1]
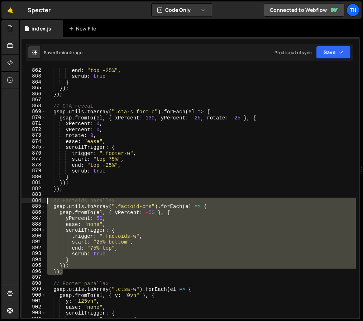
drag, startPoint x: 72, startPoint y: 272, endPoint x: -20, endPoint y: 201, distance: 115.7
click at [0, 201] on html "Projects [GEOGRAPHIC_DATA] Blog Th Projects Your Teams Invite team member Accou…" at bounding box center [181, 160] width 363 height 321
type textarea "// Factoids parallax gsap.utils.toArray(".factoid-cms").forEach(el => {"
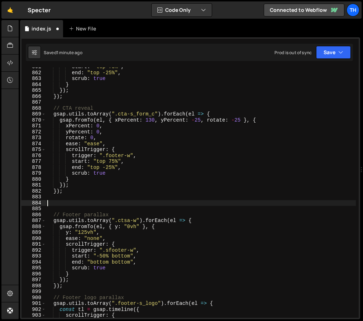
scroll to position [3192, 0]
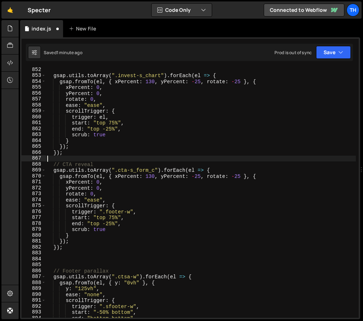
click at [66, 157] on div "gsap . utils . toArray ( ".invest-s_chart" ) . forEach ( el => { gsap . fromTo …" at bounding box center [201, 198] width 310 height 262
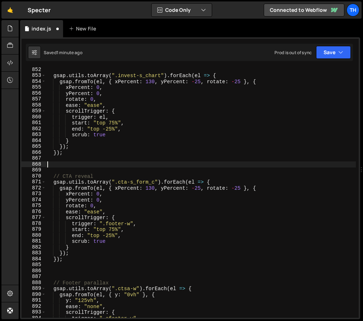
paste textarea "});"
type textarea "});"
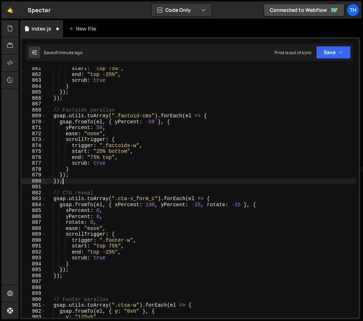
scroll to position [3259, 0]
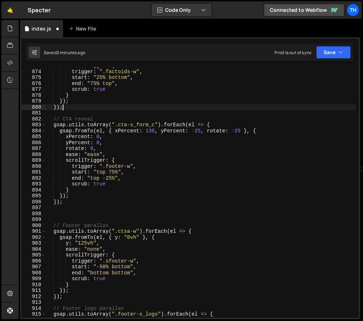
click at [76, 210] on div "scrollTrigger : { trigger : ".factoids-w" , start : "25% bottom" , end : "75% t…" at bounding box center [201, 194] width 310 height 262
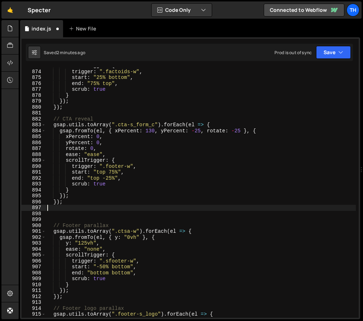
type textarea "});"
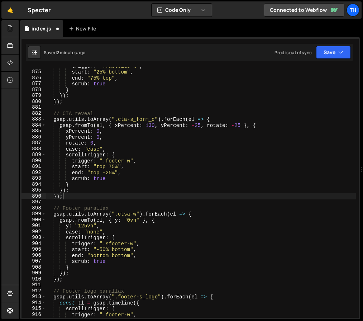
scroll to position [3274, 0]
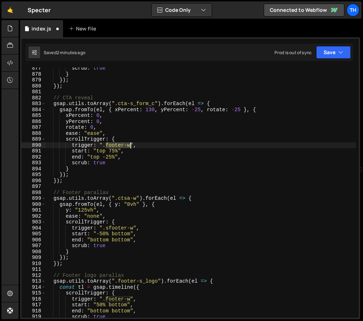
drag, startPoint x: 107, startPoint y: 146, endPoint x: 130, endPoint y: 145, distance: 22.6
click at [130, 145] on div "scrub : true } }) ; }) ; // CTA reveal gsap . utils . toArray ( ".cta-s_form_c"…" at bounding box center [201, 196] width 310 height 262
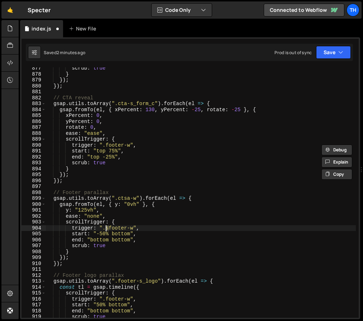
drag, startPoint x: 109, startPoint y: 228, endPoint x: 120, endPoint y: 230, distance: 12.0
click at [105, 228] on div "scrub : true } }) ; }) ; // CTA reveal gsap . utils . toArray ( ".cta-s_form_c"…" at bounding box center [201, 196] width 310 height 262
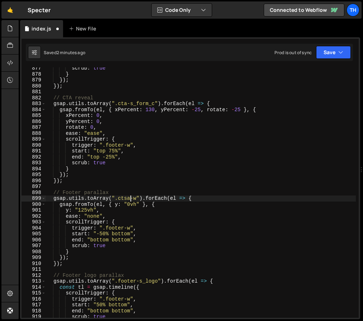
click at [129, 199] on div "scrub : true } }) ; }) ; // CTA reveal gsap . utils . toArray ( ".cta-s_form_c"…" at bounding box center [201, 196] width 310 height 262
drag, startPoint x: 137, startPoint y: 199, endPoint x: 119, endPoint y: 199, distance: 17.9
click at [119, 199] on div "scrub : true } }) ; }) ; // CTA reveal gsap . utils . toArray ( ".cta-s_form_c"…" at bounding box center [201, 196] width 310 height 262
paste textarea "a-s_bg"
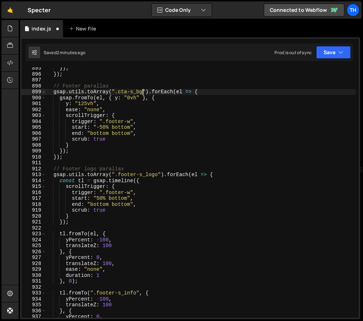
scroll to position [3382, 0]
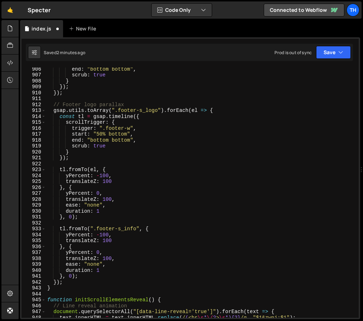
click at [321, 59] on div "Saved 2 minutes ago Prod is out of sync Upgrade to Edit Save Save to Staging S …" at bounding box center [189, 52] width 327 height 17
click at [324, 53] on button "Save" at bounding box center [333, 52] width 35 height 13
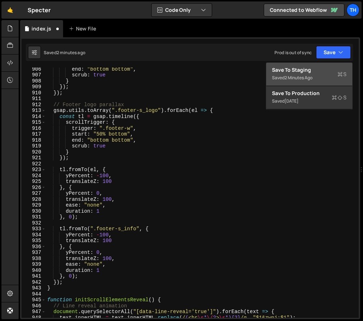
click at [318, 65] on button "Save to Staging S Saved 2 minutes ago" at bounding box center [309, 74] width 86 height 23
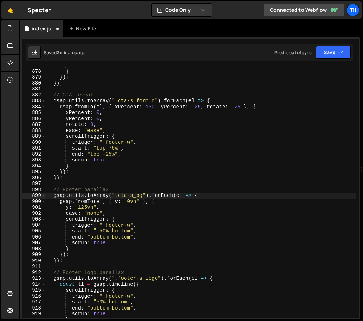
scroll to position [3276, 0]
click at [153, 163] on div "scrub : true } }) ; }) ; // CTA reveal gsap . utils . toArray ( ".cta-s_form_c"…" at bounding box center [201, 193] width 310 height 262
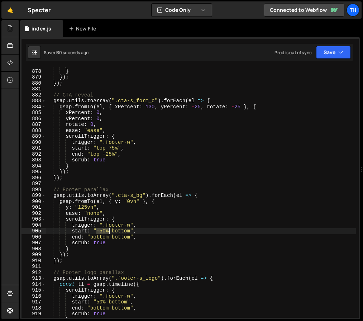
drag, startPoint x: 98, startPoint y: 230, endPoint x: 108, endPoint y: 231, distance: 10.4
click at [108, 231] on div "scrub : true } }) ; }) ; // CTA reveal gsap . utils . toArray ( ".cta-s_form_c"…" at bounding box center [201, 193] width 310 height 262
click at [119, 231] on div "scrub : true } }) ; }) ; // CTA reveal gsap . utils . toArray ( ".cta-s_form_c"…" at bounding box center [201, 193] width 310 height 262
drag, startPoint x: 96, startPoint y: 231, endPoint x: 109, endPoint y: 231, distance: 12.5
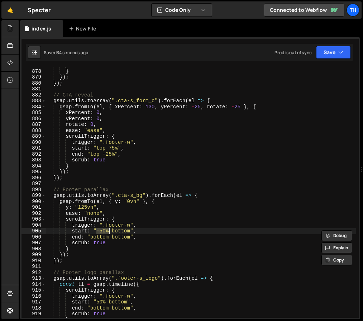
click at [109, 231] on div "scrub : true } }) ; }) ; // CTA reveal gsap . utils . toArray ( ".cta-s_form_c"…" at bounding box center [201, 193] width 310 height 262
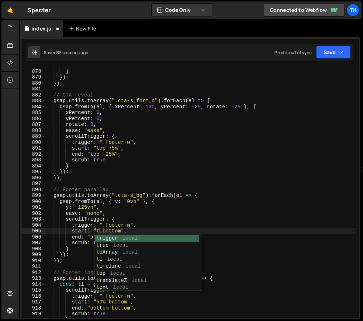
scroll to position [0, 4]
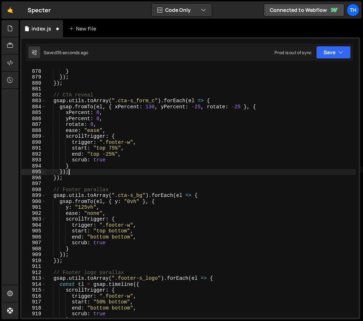
drag, startPoint x: 125, startPoint y: 172, endPoint x: 121, endPoint y: 182, distance: 10.7
click at [123, 176] on div "scrub : true } }) ; }) ; // CTA reveal gsap . utils . toArray ( ".cta-s_form_c"…" at bounding box center [201, 193] width 310 height 262
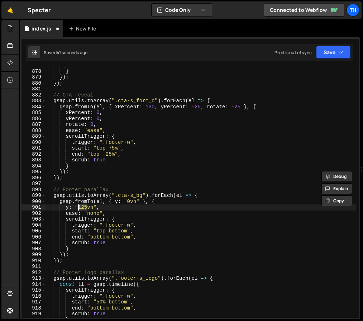
drag, startPoint x: 88, startPoint y: 206, endPoint x: 79, endPoint y: 205, distance: 9.4
click at [79, 205] on div "scrub : true } }) ; }) ; // CTA reveal gsap . utils . toArray ( ".cta-s_form_c"…" at bounding box center [201, 193] width 310 height 262
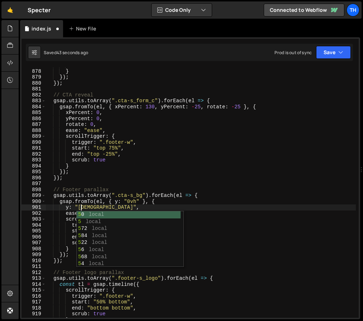
scroll to position [0, 2]
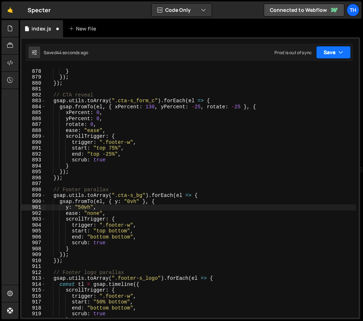
click at [333, 51] on button "Save" at bounding box center [333, 52] width 35 height 13
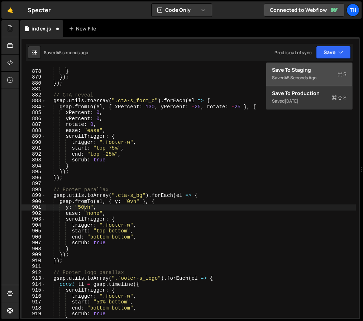
click at [326, 69] on div "Save to Staging S" at bounding box center [309, 69] width 75 height 7
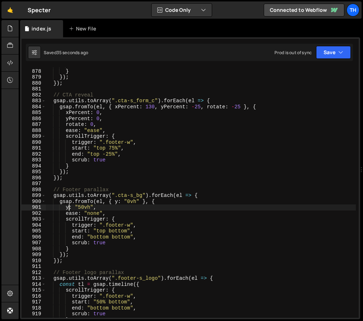
click at [67, 209] on div "scrub : true } }) ; }) ; // CTA reveal gsap . utils . toArray ( ".cta-s_form_c"…" at bounding box center [201, 193] width 310 height 262
drag, startPoint x: 97, startPoint y: 208, endPoint x: 115, endPoint y: 208, distance: 18.3
click at [115, 208] on div "scrub : true } }) ; }) ; // CTA reveal gsap . utils . toArray ( ".cta-s_form_c"…" at bounding box center [201, 193] width 310 height 262
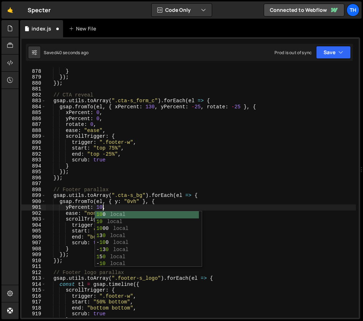
scroll to position [0, 4]
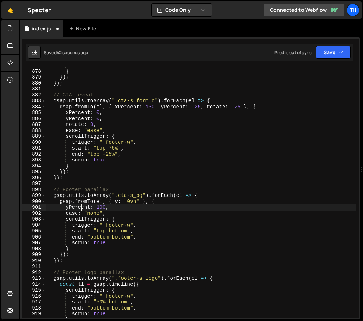
click at [82, 206] on div "scrub : true } }) ; }) ; // CTA reveal gsap . utils . toArray ( ".cta-s_form_c"…" at bounding box center [201, 193] width 310 height 262
click at [117, 203] on div "scrub : true } }) ; }) ; // CTA reveal gsap . utils . toArray ( ".cta-s_form_c"…" at bounding box center [201, 193] width 310 height 262
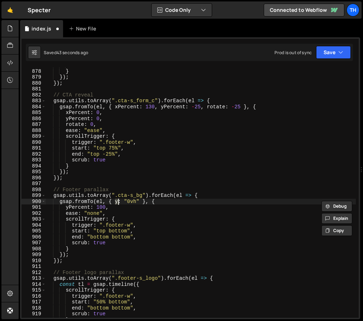
paste textarea "Percent"
drag, startPoint x: 147, startPoint y: 201, endPoint x: 162, endPoint y: 201, distance: 14.3
click at [162, 201] on div "scrub : true } }) ; }) ; // CTA reveal gsap . utils . toArray ( ".cta-s_form_c"…" at bounding box center [201, 193] width 310 height 262
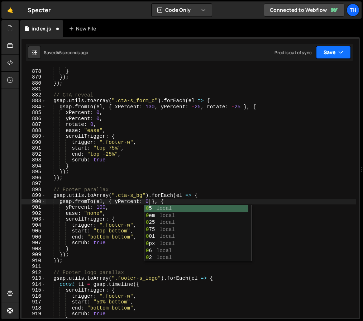
click at [340, 51] on icon "button" at bounding box center [340, 52] width 5 height 7
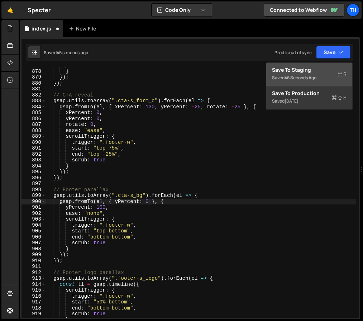
click at [333, 76] on div "Saved 46 seconds ago" at bounding box center [309, 77] width 75 height 9
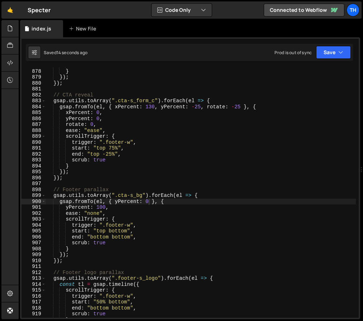
click at [100, 233] on div "scrub : true } }) ; }) ; // CTA reveal gsap . utils . toArray ( ".cta-s_form_c"…" at bounding box center [201, 193] width 310 height 262
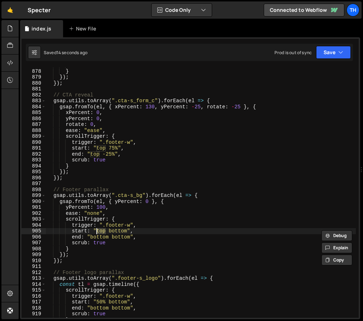
click at [112, 230] on div "scrub : true } }) ; }) ; // CTA reveal gsap . utils . toArray ( ".cta-s_form_c"…" at bounding box center [201, 193] width 310 height 262
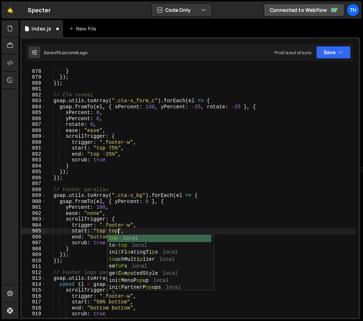
scroll to position [0, 5]
drag, startPoint x: 331, startPoint y: 56, endPoint x: 329, endPoint y: 65, distance: 9.3
click at [331, 56] on button "Save" at bounding box center [333, 52] width 35 height 13
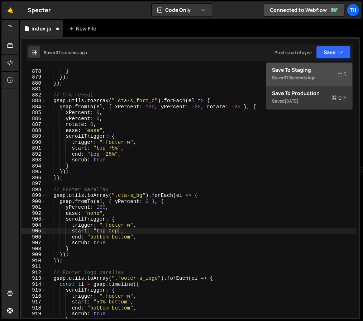
click at [327, 80] on div "Saved 17 seconds ago" at bounding box center [309, 77] width 75 height 9
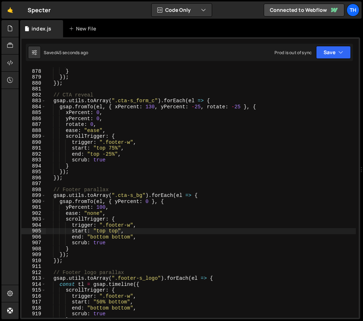
scroll to position [0, 4]
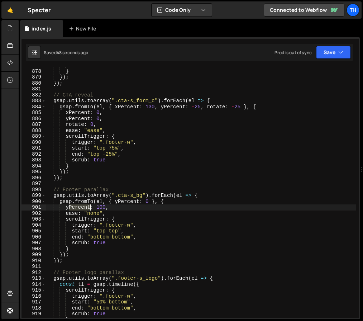
drag, startPoint x: 69, startPoint y: 208, endPoint x: 90, endPoint y: 208, distance: 20.8
click at [90, 208] on div "scrub : true } }) ; }) ; // CTA reveal gsap . utils . toArray ( ".cta-s_form_c"…" at bounding box center [201, 193] width 310 height 262
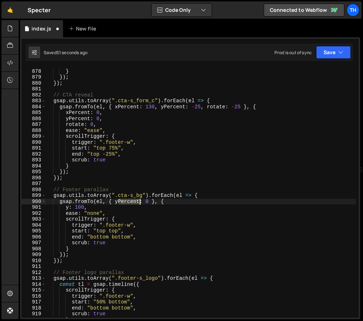
drag, startPoint x: 118, startPoint y: 201, endPoint x: 139, endPoint y: 202, distance: 21.5
click at [139, 202] on div "scrub : true } }) ; }) ; // CTA reveal gsap . utils . toArray ( ".cta-s_form_c"…" at bounding box center [201, 193] width 310 height 262
click at [125, 202] on div "scrub : true } }) ; }) ; // CTA reveal gsap . utils . toArray ( ".cta-s_form_c"…" at bounding box center [201, 193] width 310 height 262
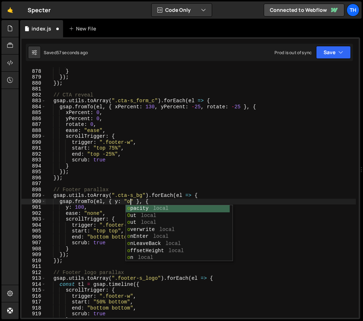
scroll to position [0, 6]
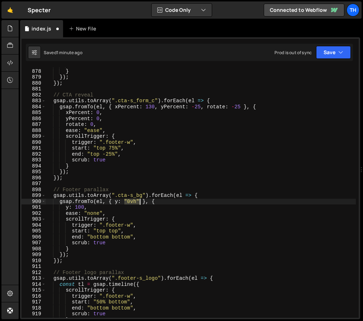
drag, startPoint x: 125, startPoint y: 200, endPoint x: 139, endPoint y: 201, distance: 14.0
click at [139, 201] on div "scrub : true } }) ; }) ; // CTA reveal gsap . utils . toArray ( ".cta-s_form_c"…" at bounding box center [201, 193] width 310 height 262
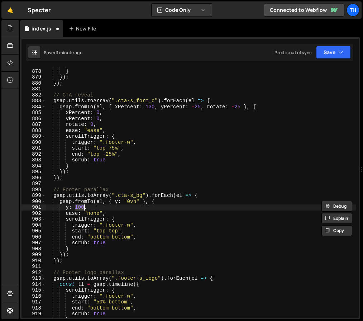
drag, startPoint x: 74, startPoint y: 208, endPoint x: 85, endPoint y: 207, distance: 10.4
click at [85, 207] on div "scrub : true } }) ; }) ; // CTA reveal gsap . utils . toArray ( ".cta-s_form_c"…" at bounding box center [201, 193] width 310 height 262
paste textarea ""0vh""
drag, startPoint x: 80, startPoint y: 208, endPoint x: 82, endPoint y: 228, distance: 19.8
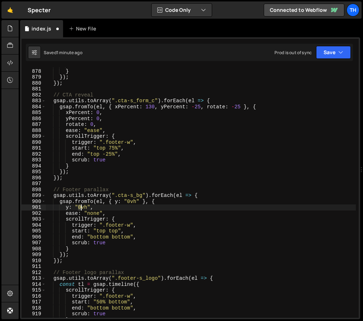
click at [82, 208] on div "scrub : true } }) ; }) ; // CTA reveal gsap . utils . toArray ( ".cta-s_form_c"…" at bounding box center [201, 193] width 310 height 262
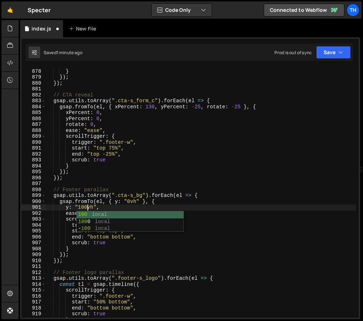
click at [77, 106] on div "scrub : true } }) ; }) ; // CTA reveal gsap . utils . toArray ( ".cta-s_form_c"…" at bounding box center [201, 193] width 310 height 262
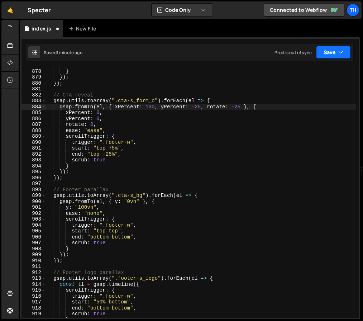
click at [330, 52] on button "Save" at bounding box center [333, 52] width 35 height 13
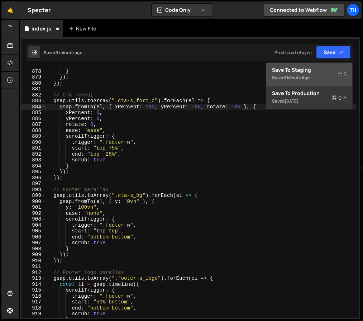
click at [333, 72] on div "Save to Staging S" at bounding box center [309, 69] width 75 height 7
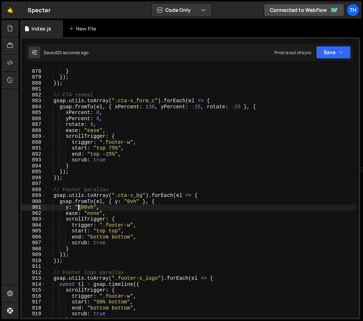
drag, startPoint x: 82, startPoint y: 208, endPoint x: 78, endPoint y: 207, distance: 4.0
click at [78, 207] on div "scrub : true } }) ; }) ; // CTA reveal gsap . utils . toArray ( ".cta-s_form_c"…" at bounding box center [201, 193] width 310 height 262
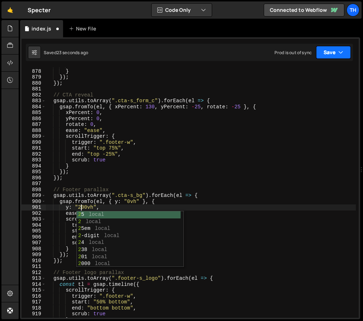
click at [334, 49] on button "Save" at bounding box center [333, 52] width 35 height 13
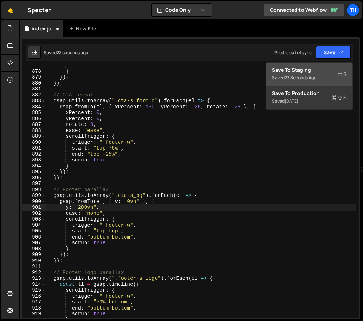
click at [335, 68] on div "Save to Staging S" at bounding box center [309, 69] width 75 height 7
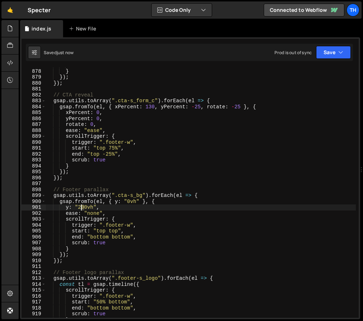
drag, startPoint x: 84, startPoint y: 206, endPoint x: 80, endPoint y: 205, distance: 4.4
click at [80, 205] on div "scrub : true } }) ; }) ; // CTA reveal gsap . utils . toArray ( ".cta-s_form_c"…" at bounding box center [201, 193] width 310 height 262
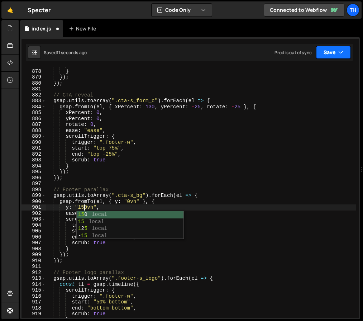
click at [338, 55] on icon "button" at bounding box center [340, 52] width 5 height 7
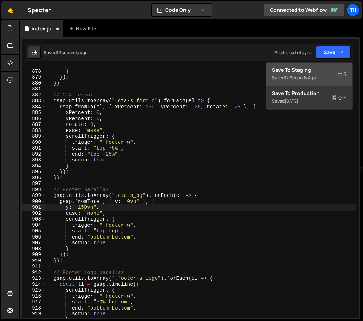
click at [345, 64] on button "Save to Staging S Saved 12 seconds ago" at bounding box center [309, 74] width 86 height 23
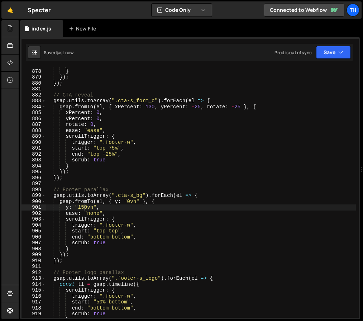
drag, startPoint x: 356, startPoint y: 55, endPoint x: 344, endPoint y: 66, distance: 16.5
click at [356, 55] on div "y: "150vh", 877 878 879 880 881 882 883 884 885 886 887 888 889 890 891 892 893…" at bounding box center [190, 178] width 340 height 282
click at [340, 57] on button "Save" at bounding box center [333, 52] width 35 height 13
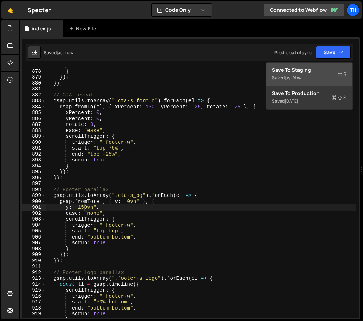
click at [339, 70] on div "Save to Staging S" at bounding box center [309, 69] width 75 height 7
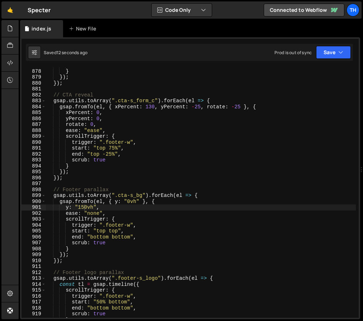
click at [83, 206] on div "scrub : true } }) ; }) ; // CTA reveal gsap . utils . toArray ( ".cta-s_form_c"…" at bounding box center [201, 193] width 310 height 262
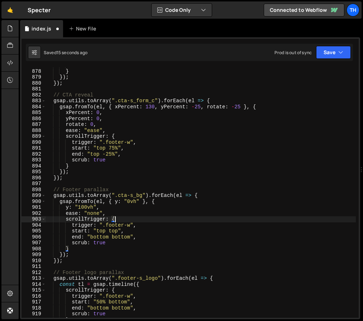
click at [292, 221] on div "scrub : true } }) ; }) ; // CTA reveal gsap . utils . toArray ( ".cta-s_form_c"…" at bounding box center [201, 193] width 310 height 262
click at [329, 59] on div "Saved 17 seconds ago Prod is out of sync Upgrade to Edit Save Save to Staging S…" at bounding box center [189, 52] width 327 height 17
click at [330, 56] on button "Save" at bounding box center [333, 52] width 35 height 13
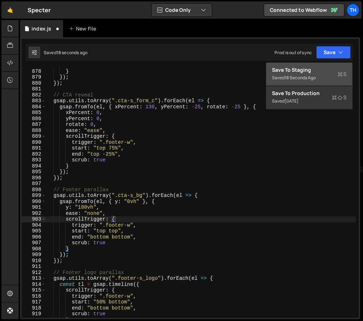
click at [325, 67] on div "Save to Staging S" at bounding box center [309, 69] width 75 height 7
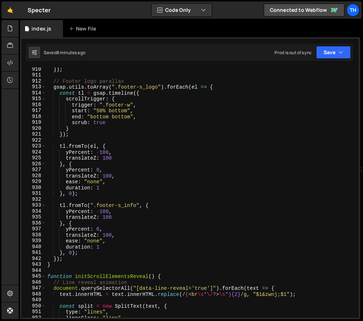
scroll to position [0, 1]
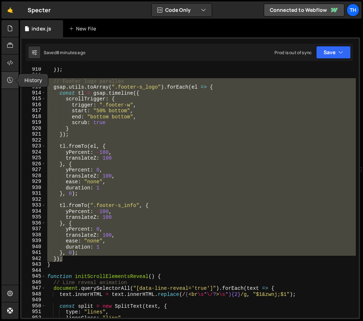
drag, startPoint x: 73, startPoint y: 257, endPoint x: 4, endPoint y: 83, distance: 187.0
click at [4, 83] on div "Hold on a sec... Are you certain you wish to leave this page? Any changes you'v…" at bounding box center [181, 160] width 363 height 321
type textarea "// Footer logo parallax gsap.utils.toArray(".footer-s_logo").forEach(el => {"
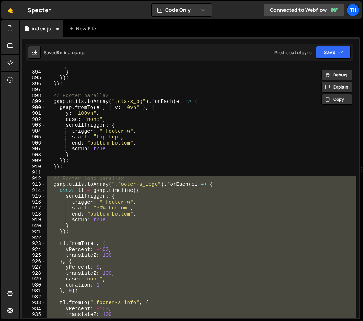
scroll to position [3335, 0]
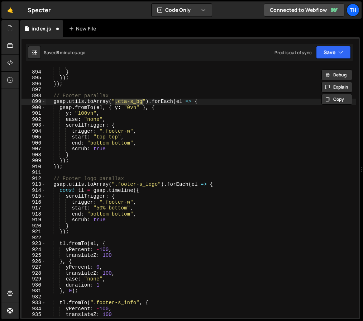
drag, startPoint x: 115, startPoint y: 100, endPoint x: 143, endPoint y: 101, distance: 27.6
click at [143, 101] on div "scrub : true } }) ; }) ; // Footer parallax gsap . utils . toArray ( ".cta-s_bg…" at bounding box center [201, 194] width 310 height 262
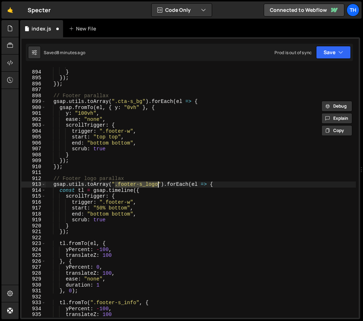
drag, startPoint x: 115, startPoint y: 184, endPoint x: 158, endPoint y: 185, distance: 42.7
click at [158, 185] on div "scrub : true } }) ; }) ; // Footer parallax gsap . utils . toArray ( ".cta-s_bg…" at bounding box center [201, 194] width 310 height 262
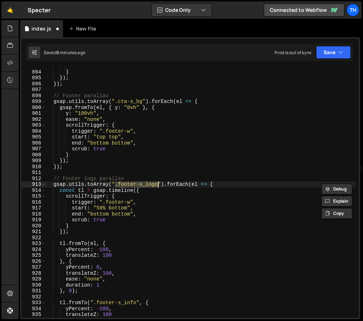
paste textarea "cta-s_bg"
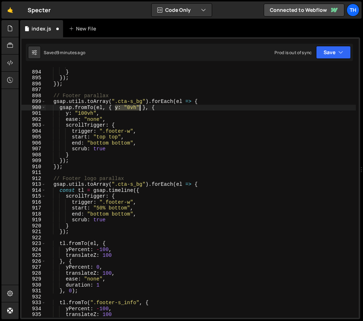
drag, startPoint x: 115, startPoint y: 108, endPoint x: 140, endPoint y: 109, distance: 24.7
click at [140, 109] on div "scrub : true } }) ; }) ; // Footer parallax gsap . utils . toArray ( ".cta-s_bg…" at bounding box center [201, 194] width 310 height 262
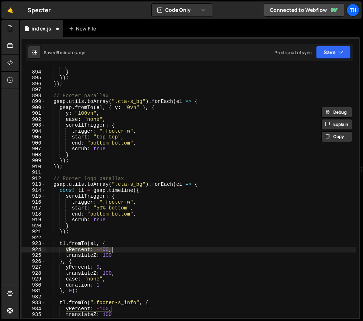
drag, startPoint x: 66, startPoint y: 249, endPoint x: 140, endPoint y: 247, distance: 74.2
click at [140, 247] on div "scrub : true } }) ; }) ; // Footer parallax gsap . utils . toArray ( ".cta-s_bg…" at bounding box center [201, 194] width 310 height 262
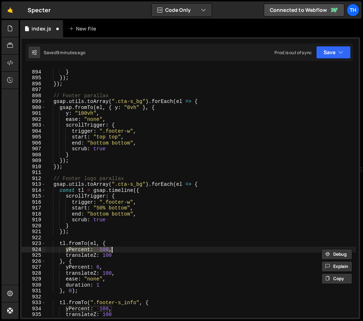
paste textarea ": "0vh""
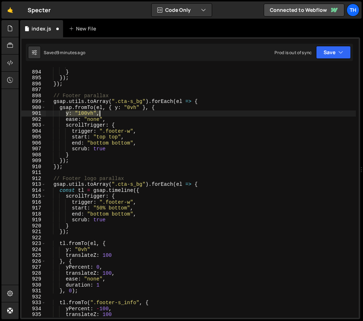
drag, startPoint x: 71, startPoint y: 114, endPoint x: 129, endPoint y: 112, distance: 57.4
click at [129, 112] on div "scrub : true } }) ; }) ; // Footer parallax gsap . utils . toArray ( ".cta-s_bg…" at bounding box center [201, 194] width 310 height 262
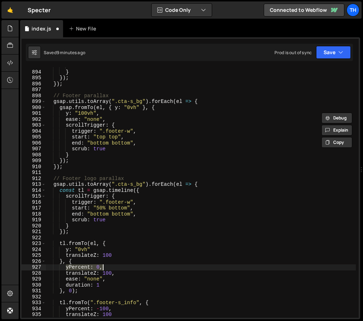
drag, startPoint x: 64, startPoint y: 266, endPoint x: 118, endPoint y: 268, distance: 53.8
click at [118, 268] on div "scrub : true } }) ; }) ; // Footer parallax gsap . utils . toArray ( ".cta-s_bg…" at bounding box center [201, 194] width 310 height 262
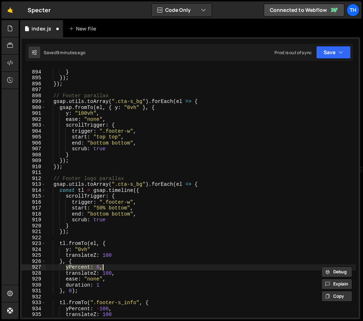
paste textarea ": "100vh""
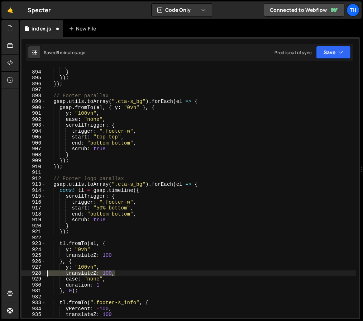
drag, startPoint x: 128, startPoint y: 274, endPoint x: 11, endPoint y: 275, distance: 116.1
click at [11, 275] on div "Hold on a sec... Are you certain you wish to leave this page? Any changes you'v…" at bounding box center [181, 160] width 363 height 321
type textarea "]"
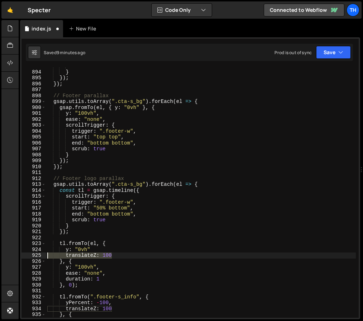
drag, startPoint x: 123, startPoint y: 257, endPoint x: 11, endPoint y: 246, distance: 112.7
click at [1, 253] on div "Hold on a sec... Are you certain you wish to leave this page? Any changes you'v…" at bounding box center [181, 160] width 363 height 321
type textarea "translateZ: 100"
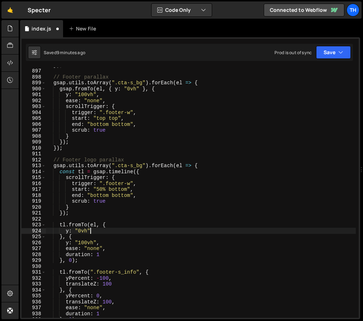
scroll to position [3346, 0]
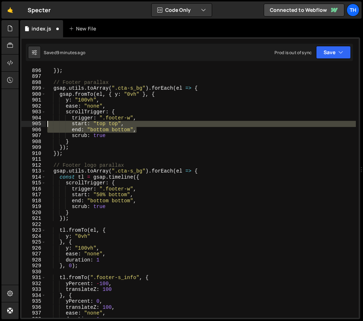
drag, startPoint x: 150, startPoint y: 128, endPoint x: 13, endPoint y: 121, distance: 137.4
click at [13, 121] on div "Hold on a sec... Are you certain you wish to leave this page? Any changes you'v…" at bounding box center [181, 160] width 363 height 321
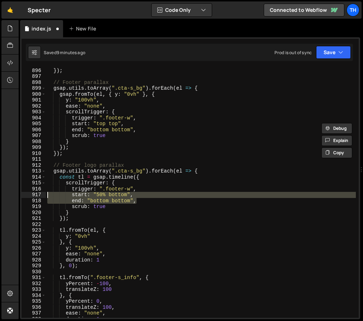
drag, startPoint x: 148, startPoint y: 201, endPoint x: -20, endPoint y: 194, distance: 168.6
click at [0, 194] on html "Projects [GEOGRAPHIC_DATA] Blog Th Projects Your Teams Invite team member Accou…" at bounding box center [181, 160] width 363 height 321
paste textarea
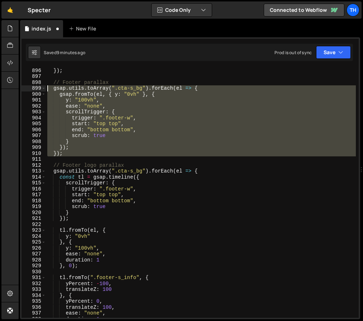
drag, startPoint x: 46, startPoint y: 133, endPoint x: -4, endPoint y: 78, distance: 74.0
click at [0, 78] on html "Projects [GEOGRAPHIC_DATA] Blog Th Projects Your Teams Invite team member Accou…" at bounding box center [181, 160] width 363 height 321
type textarea "// Footer parallax"
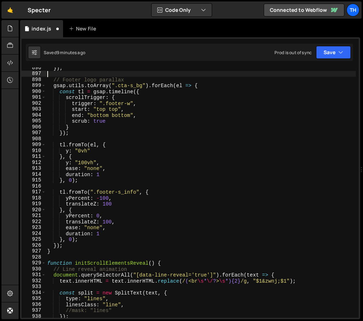
scroll to position [3362, 0]
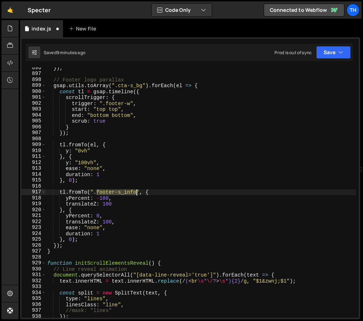
drag, startPoint x: 96, startPoint y: 192, endPoint x: 135, endPoint y: 192, distance: 38.7
click at [135, 192] on div "}) ; // Footer logo parallax gsap . utils . toArray ( ".cta-s_bg" ) . forEach (…" at bounding box center [201, 196] width 310 height 262
paste textarea "cta-s_form"
click at [106, 214] on div "}) ; // Footer logo parallax gsap . utils . toArray ( ".cta-s_bg" ) . forEach (…" at bounding box center [201, 196] width 310 height 262
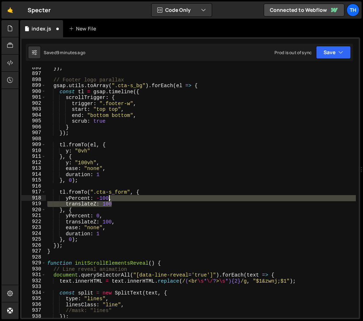
drag, startPoint x: 59, startPoint y: 200, endPoint x: 110, endPoint y: 197, distance: 50.9
click at [110, 197] on div "}) ; // Footer logo parallax gsap . utils . toArray ( ".cta-s_bg" ) . forEach (…" at bounding box center [201, 196] width 310 height 262
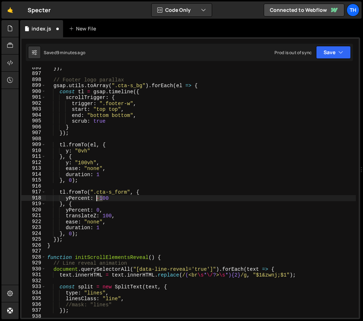
drag, startPoint x: 104, startPoint y: 197, endPoint x: 97, endPoint y: 197, distance: 6.4
click at [97, 197] on div "}) ; // Footer logo parallax gsap . utils . toArray ( ".cta-s_bg" ) . forEach (…" at bounding box center [201, 196] width 310 height 262
click at [97, 199] on div "}) ; // Footer logo parallax gsap . utils . toArray ( ".cta-s_bg" ) . forEach (…" at bounding box center [201, 196] width 310 height 262
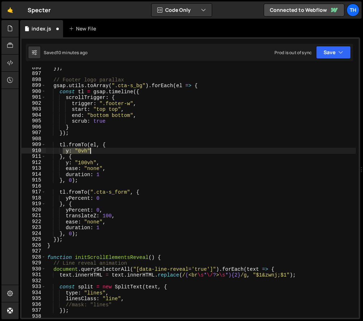
drag, startPoint x: 64, startPoint y: 153, endPoint x: 100, endPoint y: 152, distance: 36.6
click at [100, 152] on div "}) ; // Footer logo parallax gsap . utils . toArray ( ".cta-s_bg" ) . forEach (…" at bounding box center [201, 196] width 310 height 262
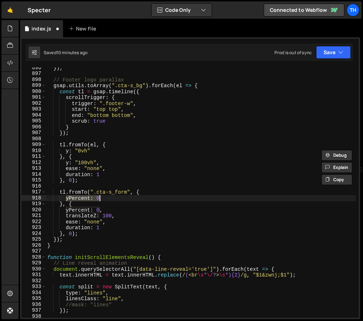
drag, startPoint x: 67, startPoint y: 197, endPoint x: 125, endPoint y: 195, distance: 58.1
click at [125, 195] on div "}) ; // Footer logo parallax gsap . utils . toArray ( ".cta-s_bg" ) . forEach (…" at bounding box center [201, 196] width 310 height 262
paste textarea "y: "0vh""
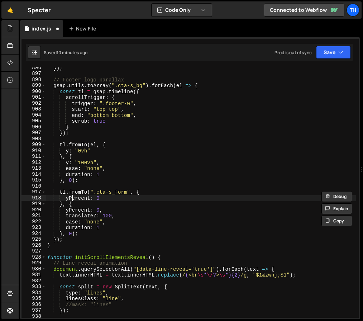
click at [71, 200] on div "}) ; // Footer logo parallax gsap . utils . toArray ( ".cta-s_bg" ) . forEach (…" at bounding box center [201, 196] width 310 height 262
drag, startPoint x: 67, startPoint y: 199, endPoint x: 116, endPoint y: 196, distance: 49.2
click at [116, 196] on div "}) ; // Footer logo parallax gsap . utils . toArray ( ".cta-s_bg" ) . forEach (…" at bounding box center [201, 196] width 310 height 262
paste textarea "y: "0vh""
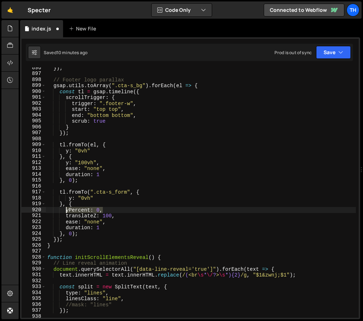
drag, startPoint x: 109, startPoint y: 211, endPoint x: 66, endPoint y: 210, distance: 43.0
click at [66, 210] on div "}) ; // Footer logo parallax gsap . utils . toArray ( ".cta-s_bg" ) . forEach (…" at bounding box center [201, 196] width 310 height 262
paste textarea "y: "0vh""
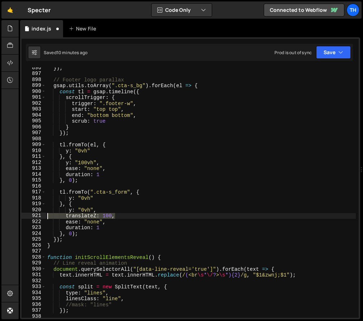
drag, startPoint x: 128, startPoint y: 215, endPoint x: -10, endPoint y: 218, distance: 137.6
click at [0, 218] on html "Projects [GEOGRAPHIC_DATA] Blog Th Projects Your Teams Invite team member Accou…" at bounding box center [181, 160] width 363 height 321
type textarea "translateZ: 100,"
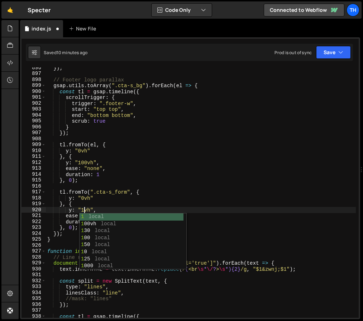
scroll to position [0, 3]
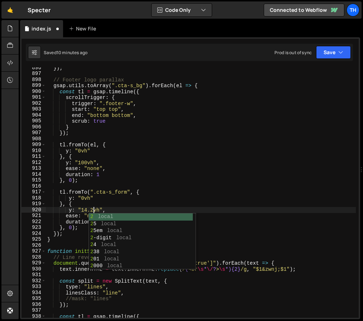
type textarea "y: "14.285vh","
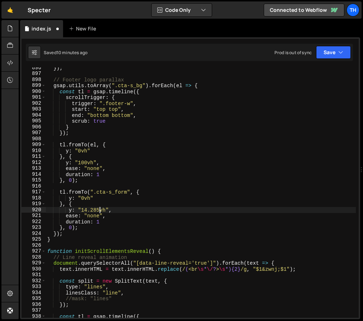
click at [195, 138] on div "}) ; // Footer logo parallax gsap . utils . toArray ( ".cta-s_bg" ) . forEach (…" at bounding box center [201, 196] width 310 height 262
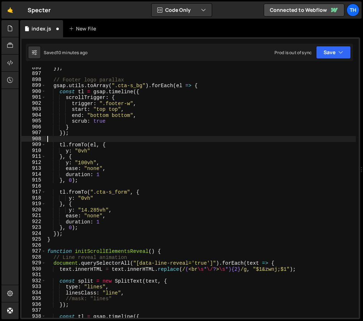
click at [82, 210] on div "}) ; // Footer logo parallax gsap . utils . toArray ( ".cta-s_bg" ) . forEach (…" at bounding box center [201, 196] width 310 height 262
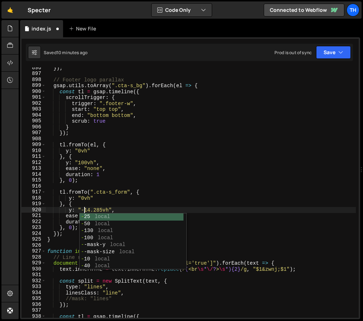
click at [133, 182] on div "}) ; // Footer logo parallax gsap . utils . toArray ( ".cta-s_bg" ) . forEach (…" at bounding box center [201, 196] width 310 height 262
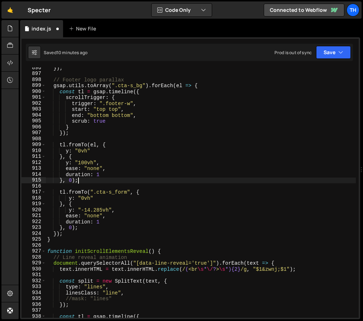
scroll to position [0, 2]
click at [336, 59] on div "Saved 10 minutes ago Prod is out of sync Upgrade to Edit Save Save to Staging S…" at bounding box center [189, 52] width 327 height 17
click at [337, 57] on button "Save" at bounding box center [333, 52] width 35 height 13
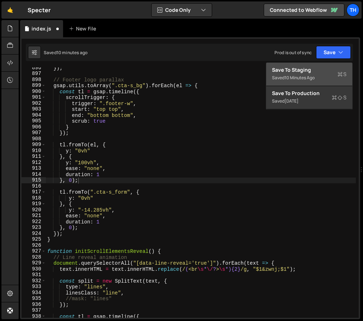
click at [333, 68] on div "Save to Staging S" at bounding box center [309, 69] width 75 height 7
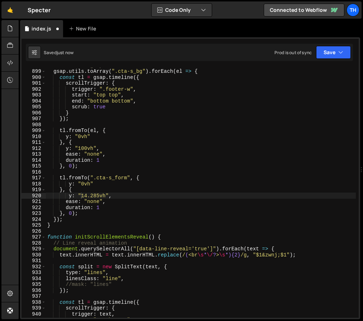
scroll to position [3373, 0]
click at [346, 49] on button "Save" at bounding box center [333, 52] width 35 height 13
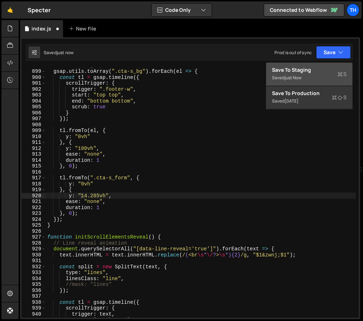
click at [331, 67] on div "Save to Staging S" at bounding box center [309, 69] width 75 height 7
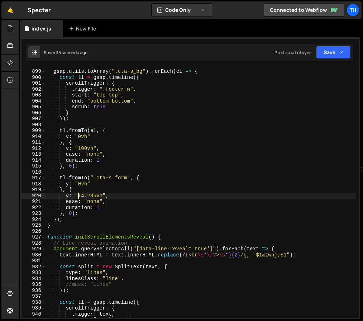
click at [78, 195] on div "// Footer logo parallax gsap . utils . toArray ( ".cta-s_bg" ) . forEach ( el =…" at bounding box center [201, 193] width 310 height 262
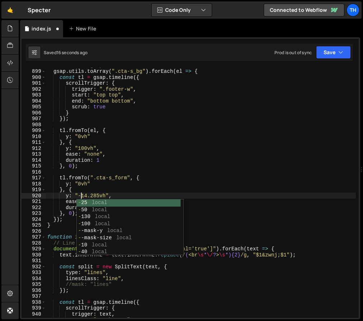
scroll to position [0, 2]
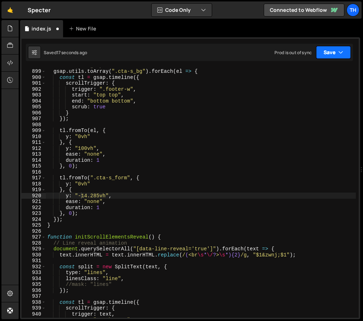
click at [336, 54] on button "Save" at bounding box center [333, 52] width 35 height 13
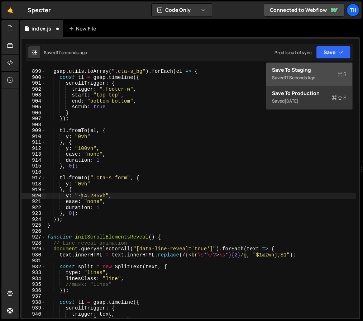
click at [333, 70] on div "Save to Staging S" at bounding box center [309, 69] width 75 height 7
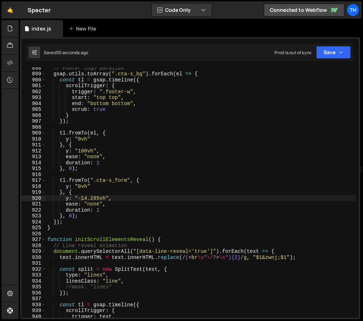
scroll to position [3372, 0]
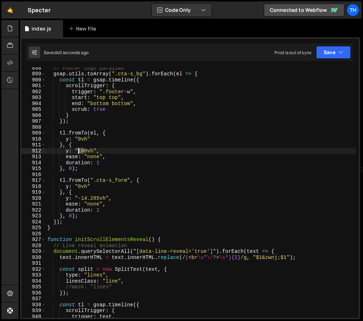
drag, startPoint x: 83, startPoint y: 149, endPoint x: 79, endPoint y: 149, distance: 4.3
click at [79, 149] on div "// Footer logo parallax gsap . utils . toArray ( ".cta-s_bg" ) . forEach ( el =…" at bounding box center [201, 196] width 310 height 262
click at [332, 54] on button "Save" at bounding box center [333, 52] width 35 height 13
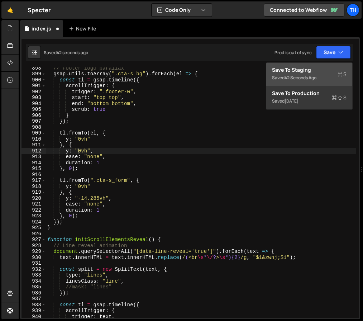
click at [331, 64] on button "Save to Staging S Saved 42 seconds ago" at bounding box center [309, 74] width 86 height 23
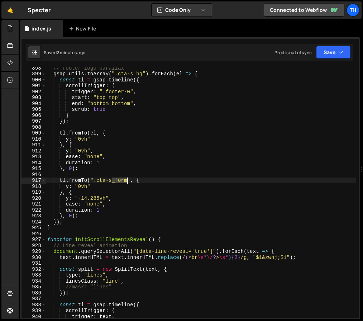
drag, startPoint x: 112, startPoint y: 182, endPoint x: 128, endPoint y: 182, distance: 15.8
click at [128, 182] on div "// Footer logo parallax gsap . utils . toArray ( ".cta-s_bg" ) . forEach ( el =…" at bounding box center [201, 196] width 310 height 262
click at [346, 48] on button "Save" at bounding box center [333, 52] width 35 height 13
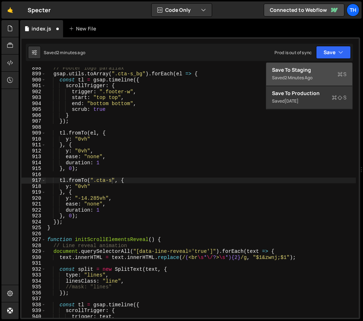
click at [331, 72] on div "Save to Staging S" at bounding box center [309, 69] width 75 height 7
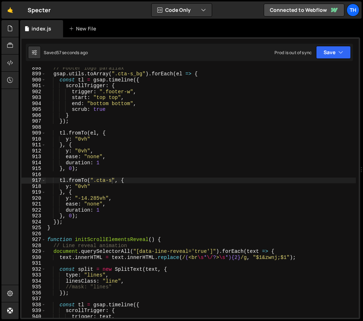
scroll to position [0, 1]
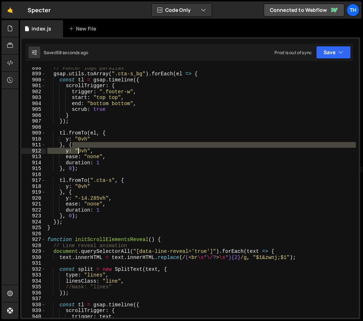
click at [78, 149] on div "// Footer logo parallax gsap . utils . toArray ( ".cta-s_bg" ) . forEach ( el =…" at bounding box center [201, 196] width 310 height 262
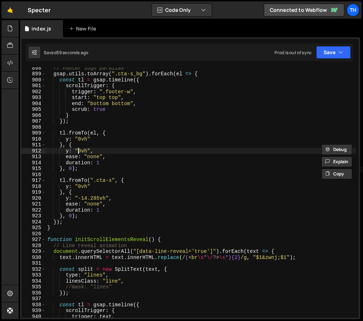
click at [81, 150] on div "// Footer logo parallax gsap . utils . toArray ( ".cta-s_bg" ) . forEach ( el =…" at bounding box center [201, 196] width 310 height 262
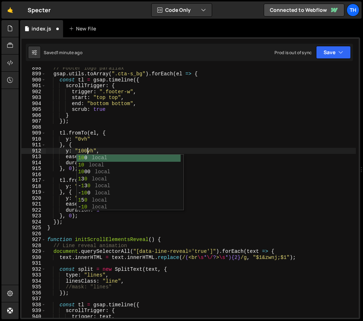
scroll to position [0, 3]
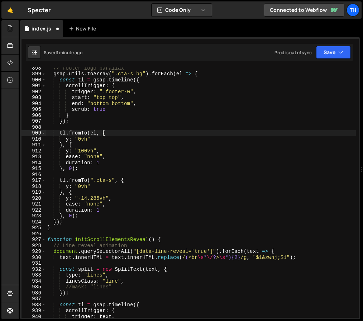
click at [101, 134] on div "// Footer logo parallax gsap . utils . toArray ( ".cta-s_bg" ) . forEach ( el =…" at bounding box center [201, 196] width 310 height 262
click at [332, 47] on button "Save" at bounding box center [333, 52] width 35 height 13
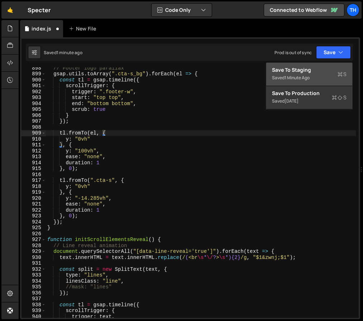
click at [325, 67] on div "Save to Staging S" at bounding box center [309, 69] width 75 height 7
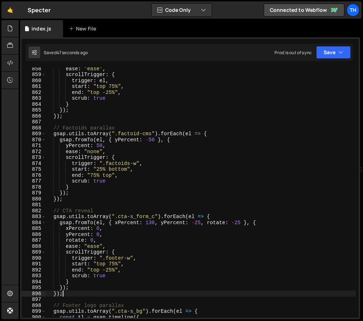
scroll to position [0, 1]
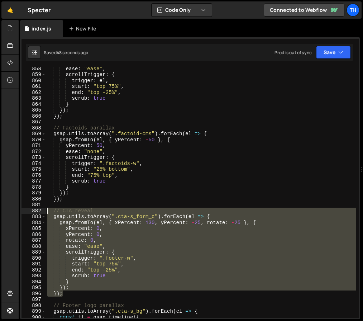
drag, startPoint x: 79, startPoint y: 293, endPoint x: 22, endPoint y: 200, distance: 109.1
click at [22, 200] on div "}); 858 859 860 861 862 863 864 865 866 867 868 869 870 871 872 873 874 875 876…" at bounding box center [189, 192] width 337 height 250
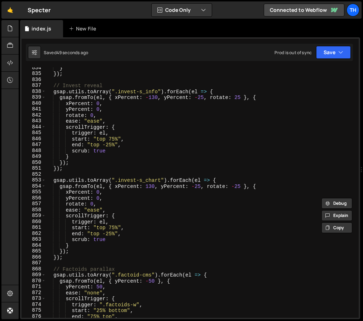
scroll to position [3132, 0]
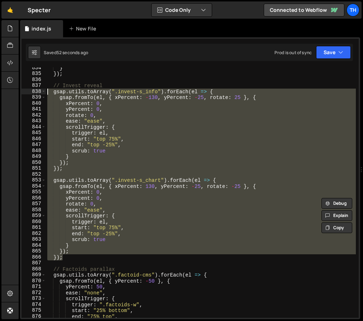
drag, startPoint x: 73, startPoint y: 257, endPoint x: 3, endPoint y: 90, distance: 180.9
click at [3, 90] on div "Hold on a sec... Are you certain you wish to leave this page? Any changes you'v…" at bounding box center [181, 160] width 363 height 321
type textarea "gsap.utils.toArray(".invest-s_info").forEach(el => { gsap.fromTo(el, { xPercent…"
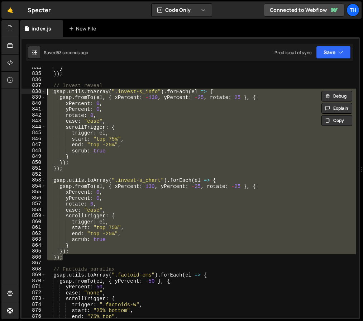
click at [81, 177] on div "} }) ; // Invest reveal gsap . utils . toArray ( ".invest-s_info" ) . forEach (…" at bounding box center [201, 192] width 310 height 250
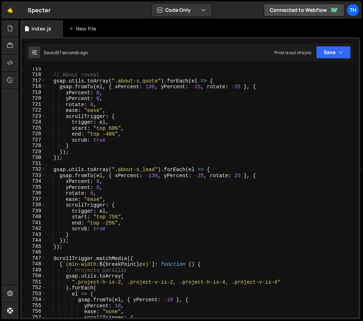
scroll to position [2660, 0]
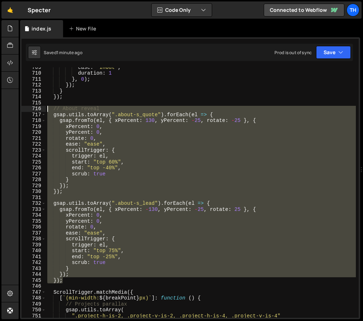
drag, startPoint x: 82, startPoint y: 278, endPoint x: 18, endPoint y: 114, distance: 176.9
click at [18, 109] on div "Hold on a sec... Are you certain you wish to leave this page? Any changes you'v…" at bounding box center [181, 160] width 363 height 321
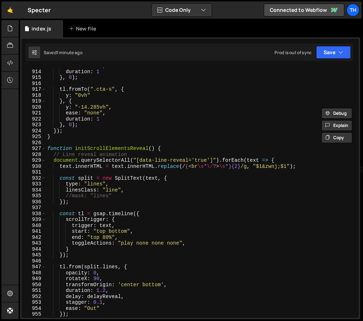
scroll to position [3361, 0]
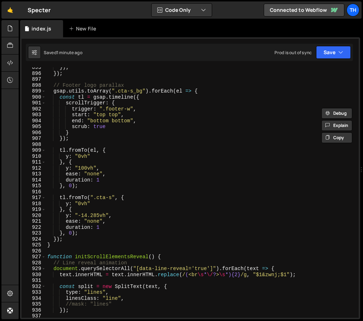
click at [72, 240] on div "}) ; }) ; // Footer logo parallax gsap . utils . toArray ( ".cta-s_bg" ) . forE…" at bounding box center [201, 195] width 310 height 262
type textarea "});"
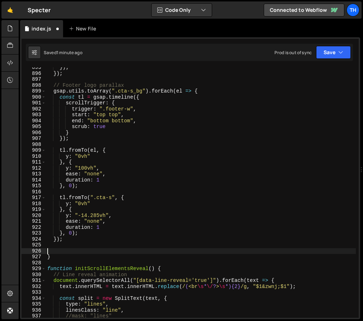
paste textarea "});"
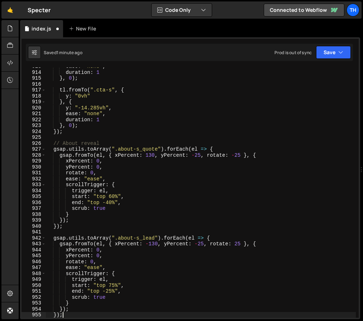
click at [75, 143] on div "ease : "none" , duration : 1 } , 0 ) ; tl . fromTo ( ".cta-s" , { y : "0vh" } ,…" at bounding box center [201, 194] width 310 height 262
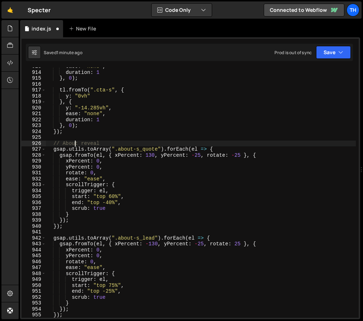
click at [75, 143] on div "ease : "none" , duration : 1 } , 0 ) ; tl . fromTo ( ".cta-s" , { y : "0vh" } ,…" at bounding box center [201, 194] width 310 height 262
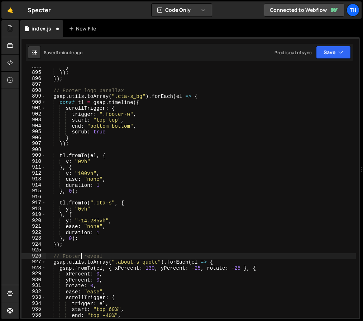
scroll to position [3301, 0]
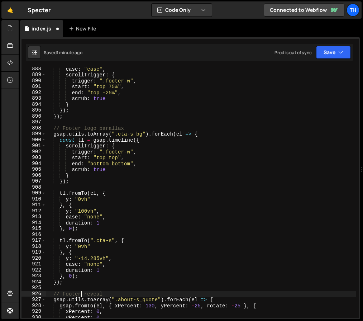
click at [63, 134] on div "ease : "ease" , scrollTrigger : { trigger : ".footer-w" , start : "top 75%" , e…" at bounding box center [201, 197] width 310 height 262
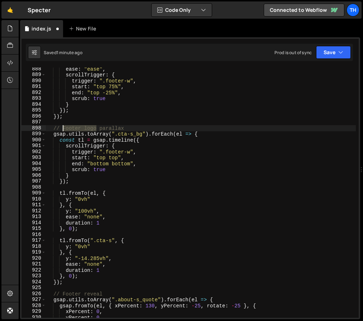
drag, startPoint x: 87, startPoint y: 126, endPoint x: 64, endPoint y: 126, distance: 22.6
click at [64, 126] on div "ease : "ease" , scrollTrigger : { trigger : ".footer-w" , start : "top 75%" , e…" at bounding box center [201, 197] width 310 height 262
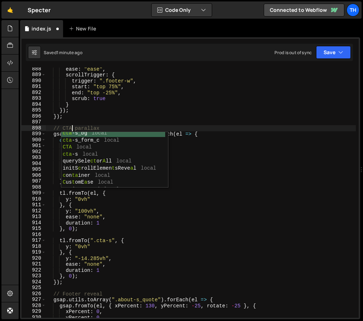
scroll to position [3, 0]
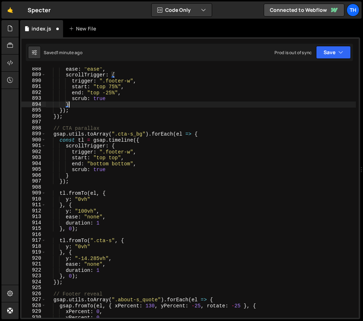
click at [126, 104] on div "ease : "ease" , scrollTrigger : { trigger : ".footer-w" , start : "top 75%" , e…" at bounding box center [201, 197] width 310 height 262
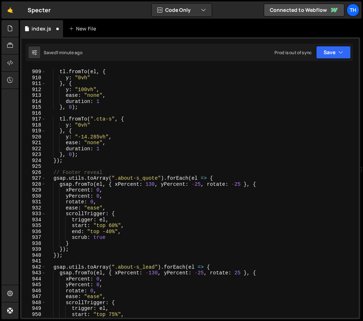
scroll to position [3393, 0]
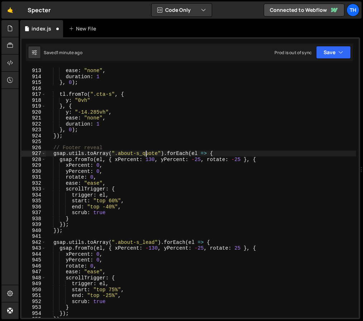
click at [147, 154] on div "y : "100vh" , ease : "none" , duration : 1 } , 0 ) ; tl . fromTo ( ".cta-s" , {…" at bounding box center [201, 193] width 310 height 262
drag, startPoint x: 118, startPoint y: 153, endPoint x: 152, endPoint y: 153, distance: 33.3
click at [152, 153] on div "y : "100vh" , ease : "none" , duration : 1 } , 0 ) ; tl . fromTo ( ".cta-s" , {…" at bounding box center [201, 193] width 310 height 262
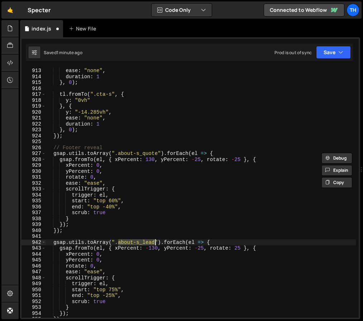
drag, startPoint x: 118, startPoint y: 240, endPoint x: 154, endPoint y: 242, distance: 36.2
click at [154, 242] on div "y : "100vh" , ease : "none" , duration : 1 } , 0 ) ; tl . fromTo ( ".cta-s" , {…" at bounding box center [201, 193] width 310 height 262
paste textarea "footer-s_contact"
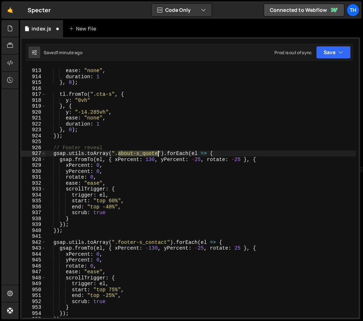
drag, startPoint x: 117, startPoint y: 152, endPoint x: 157, endPoint y: 152, distance: 39.4
click at [157, 152] on div "y : "100vh" , ease : "none" , duration : 1 } , 0 ) ; tl . fromTo ( ".cta-s" , {…" at bounding box center [201, 193] width 310 height 262
paste textarea "footer-s_content"
click at [171, 201] on div "y : "100vh" , ease : "none" , duration : 1 } , 0 ) ; tl . fromTo ( ".cta-s" , {…" at bounding box center [201, 193] width 310 height 262
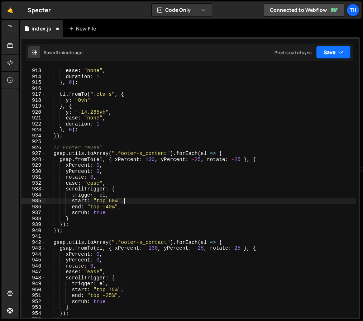
click at [329, 55] on button "Save" at bounding box center [333, 52] width 35 height 13
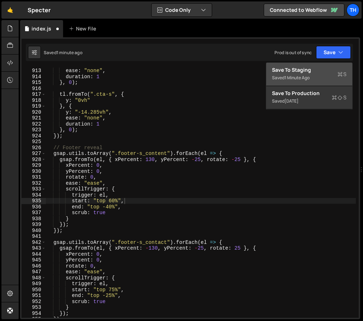
click at [324, 68] on div "Save to Staging S" at bounding box center [309, 69] width 75 height 7
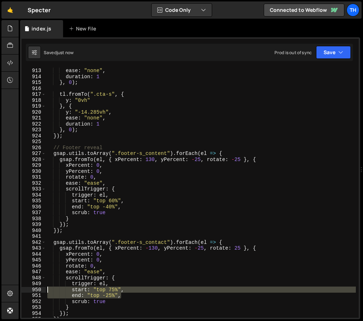
drag, startPoint x: 133, startPoint y: 296, endPoint x: 44, endPoint y: 291, distance: 88.6
click at [44, 291] on div "end: "top -25%", 912 913 914 915 916 917 918 919 920 921 922 923 924 925 926 92…" at bounding box center [189, 192] width 337 height 250
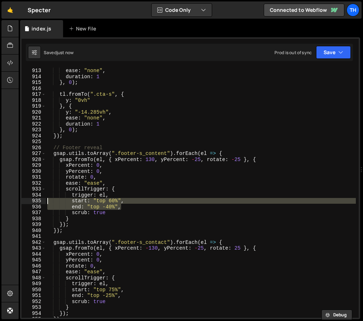
drag, startPoint x: 136, startPoint y: 206, endPoint x: -1, endPoint y: 201, distance: 137.4
click at [0, 201] on html "Projects [GEOGRAPHIC_DATA] Blog Th Projects Your Teams Invite team member Accou…" at bounding box center [181, 160] width 363 height 321
paste textarea "end: "top -25"
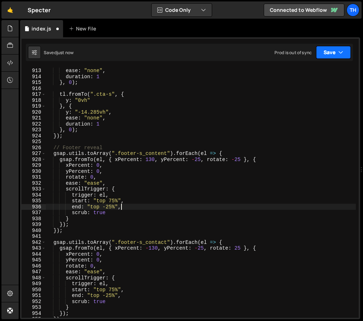
click at [328, 53] on button "Save" at bounding box center [333, 52] width 35 height 13
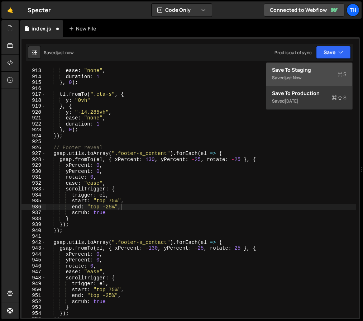
click at [324, 72] on div "Save to Staging S" at bounding box center [309, 69] width 75 height 7
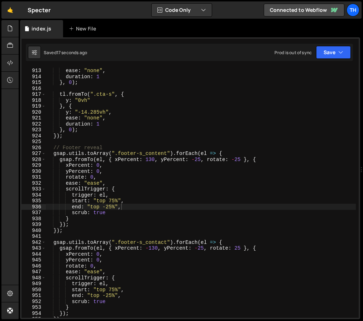
click at [101, 201] on div "y : "100vh" , ease : "none" , duration : 1 } , 0 ) ; tl . fromTo ( ".cta-s" , {…" at bounding box center [201, 193] width 310 height 262
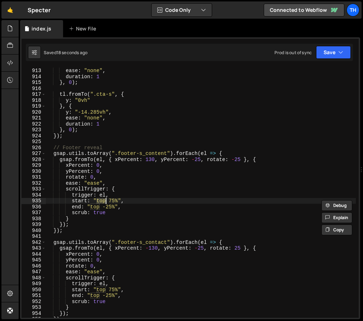
click at [110, 200] on div "y : "100vh" , ease : "none" , duration : 1 } , 0 ) ; tl . fromTo ( ".cta-s" , {…" at bounding box center [201, 193] width 310 height 262
drag, startPoint x: 107, startPoint y: 199, endPoint x: 118, endPoint y: 200, distance: 10.4
click at [118, 200] on div "y : "100vh" , ease : "none" , duration : 1 } , 0 ) ; tl . fromTo ( ".cta-s" , {…" at bounding box center [201, 193] width 310 height 262
click at [104, 207] on div "y : "100vh" , ease : "none" , duration : 1 } , 0 ) ; tl . fromTo ( ".cta-s" , {…" at bounding box center [201, 193] width 310 height 262
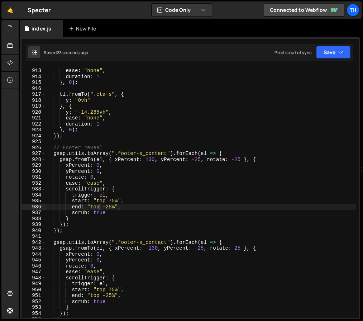
click at [98, 206] on div "y : "100vh" , ease : "none" , duration : 1 } , 0 ) ; tl . fromTo ( ".cta-s" , {…" at bounding box center [201, 193] width 310 height 262
click at [107, 206] on div "y : "100vh" , ease : "none" , duration : 1 } , 0 ) ; tl . fromTo ( ".cta-s" , {…" at bounding box center [201, 193] width 310 height 262
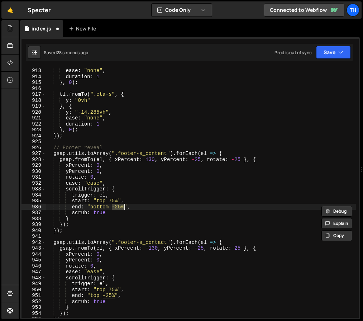
drag, startPoint x: 113, startPoint y: 207, endPoint x: 124, endPoint y: 207, distance: 10.7
click at [124, 207] on div "y : "100vh" , ease : "none" , duration : 1 } , 0 ) ; tl . fromTo ( ".cta-s" , {…" at bounding box center [201, 193] width 310 height 262
paste textarea "bottom"
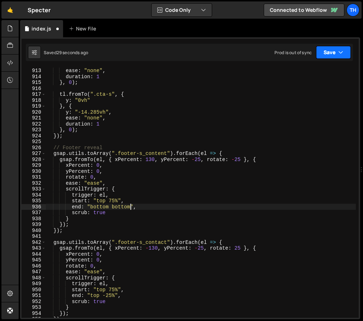
click at [328, 55] on button "Save" at bounding box center [333, 52] width 35 height 13
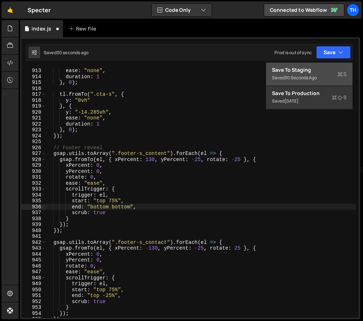
click at [328, 72] on div "Save to Staging S" at bounding box center [309, 69] width 75 height 7
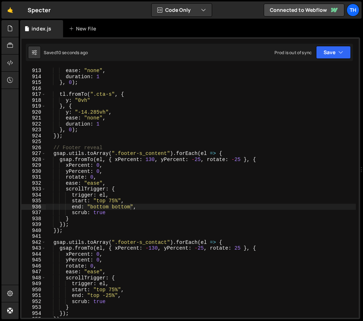
click at [123, 207] on div "y : "100vh" , ease : "none" , duration : 1 } , 0 ) ; tl . fromTo ( ".cta-s" , {…" at bounding box center [201, 193] width 310 height 262
click at [329, 60] on div "Saved 17 seconds ago Prod is out of sync Upgrade to Edit Save Save to Staging S…" at bounding box center [189, 52] width 327 height 17
click at [330, 58] on button "Save" at bounding box center [333, 52] width 35 height 13
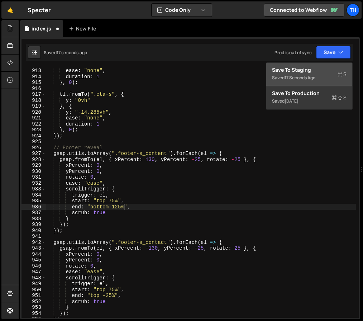
click at [326, 71] on div "Save to Staging S" at bounding box center [309, 69] width 75 height 7
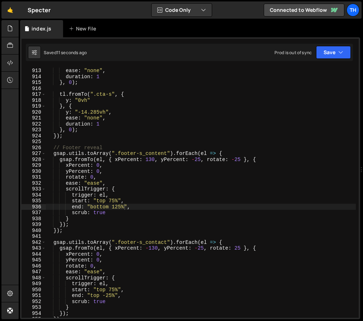
click at [88, 209] on div "y : "100vh" , ease : "none" , duration : 1 } , 0 ) ; tl . fromTo ( ".cta-s" , {…" at bounding box center [201, 193] width 310 height 262
click at [95, 208] on div "y : "100vh" , ease : "none" , duration : 1 } , 0 ) ; tl . fromTo ( ".cta-s" , {…" at bounding box center [201, 193] width 310 height 262
click at [112, 207] on div "y : "100vh" , ease : "none" , duration : 1 } , 0 ) ; tl . fromTo ( ".cta-s" , {…" at bounding box center [201, 193] width 310 height 262
drag, startPoint x: 111, startPoint y: 206, endPoint x: 124, endPoint y: 207, distance: 12.9
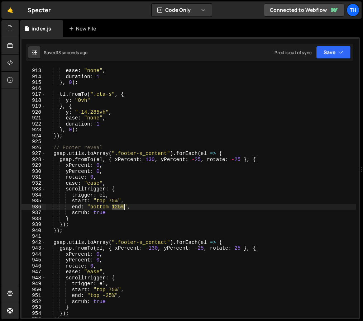
click at [124, 207] on div "y : "100vh" , ease : "none" , duration : 1 } , 0 ) ; tl . fromTo ( ".cta-s" , {…" at bounding box center [201, 193] width 310 height 262
paste textarea "bottom"
click at [334, 54] on button "Save" at bounding box center [333, 52] width 35 height 13
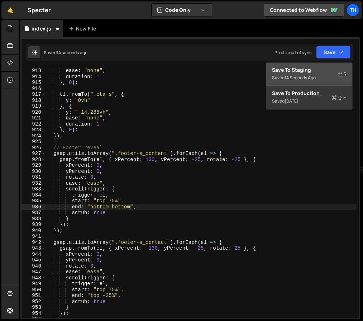
click at [329, 66] on button "Save to Staging S Saved 14 seconds ago" at bounding box center [309, 74] width 86 height 23
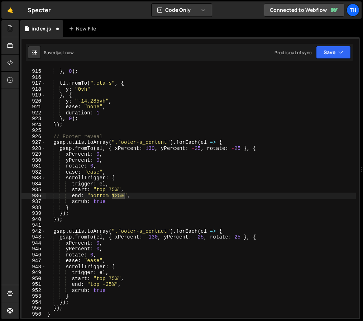
scroll to position [3400, 0]
click at [94, 201] on div "duration : 1 } , 0 ) ; tl . fromTo ( ".cta-s" , { y : "0vh" } , { y : "-14.285v…" at bounding box center [201, 193] width 310 height 262
drag, startPoint x: 91, startPoint y: 195, endPoint x: 123, endPoint y: 196, distance: 31.2
click at [123, 196] on div "duration : 1 } , 0 ) ; tl . fromTo ( ".cta-s" , { y : "0vh" } , { y : "-14.285v…" at bounding box center [201, 193] width 310 height 262
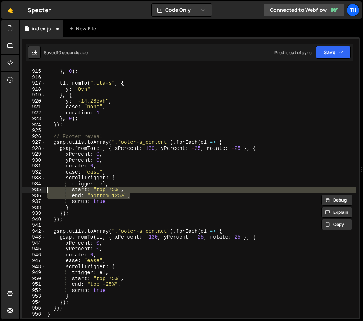
drag, startPoint x: 139, startPoint y: 196, endPoint x: 21, endPoint y: 196, distance: 117.9
click at [18, 192] on div "Hold on a sec... Are you certain you wish to leave this page? Any changes you'v…" at bounding box center [181, 160] width 363 height 321
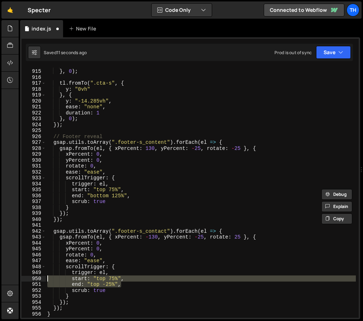
drag, startPoint x: 129, startPoint y: 283, endPoint x: 10, endPoint y: 281, distance: 119.3
click at [10, 281] on div "Hold on a sec... Are you certain you wish to leave this page? Any changes you'v…" at bounding box center [181, 160] width 363 height 321
paste textarea "end: "bottom 1"
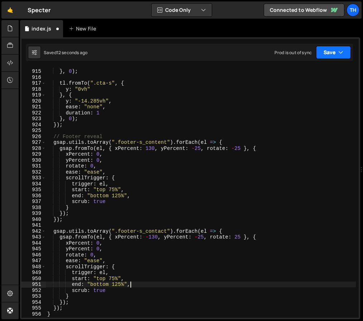
click at [333, 47] on button "Save" at bounding box center [333, 52] width 35 height 13
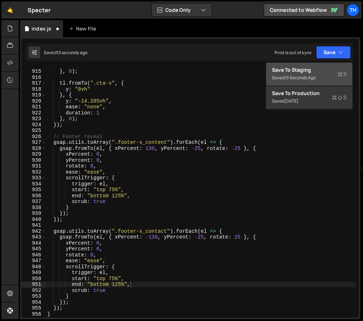
click at [328, 63] on button "Save to Staging S Saved 13 seconds ago" at bounding box center [309, 74] width 86 height 23
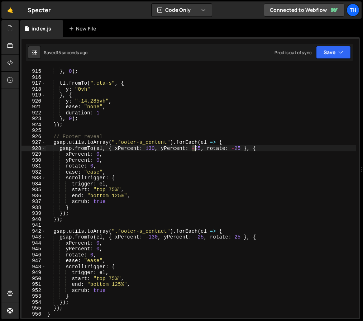
drag, startPoint x: 193, startPoint y: 146, endPoint x: 191, endPoint y: 167, distance: 20.9
click at [195, 147] on div "duration : 1 } , 0 ) ; tl . fromTo ( ".cta-s" , { y : "0vh" } , { y : "-14.285v…" at bounding box center [201, 193] width 310 height 262
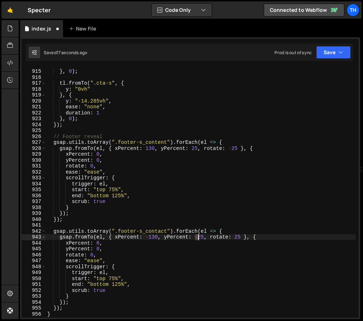
click at [197, 239] on div "duration : 1 } , 0 ) ; tl . fromTo ( ".cta-s" , { y : "0vh" } , { y : "-14.285v…" at bounding box center [201, 193] width 310 height 262
click at [334, 52] on button "Save" at bounding box center [333, 52] width 35 height 13
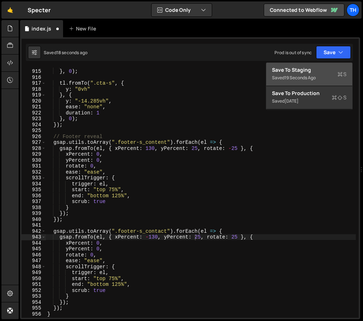
click at [328, 64] on button "Save to Staging S Saved 19 seconds ago" at bounding box center [309, 74] width 86 height 23
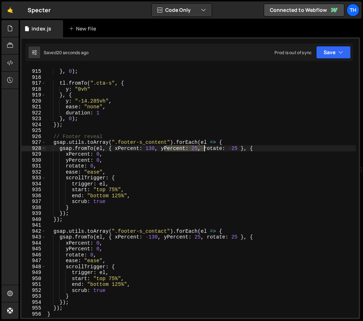
drag, startPoint x: 164, startPoint y: 148, endPoint x: 204, endPoint y: 148, distance: 40.5
click at [204, 148] on div "duration : 1 } , 0 ) ; tl . fromTo ( ".cta-s" , { y : "0vh" } , { y : "-14.285v…" at bounding box center [201, 193] width 310 height 262
click at [212, 147] on div "duration : 1 } , 0 ) ; tl . fromTo ( ".cta-s" , { y : "0vh" } , { y : "-14.285v…" at bounding box center [201, 193] width 310 height 262
click at [192, 150] on div "duration : 1 } , 0 ) ; tl . fromTo ( ".cta-s" , { y : "0vh" } , { y : "-14.285v…" at bounding box center [201, 193] width 310 height 262
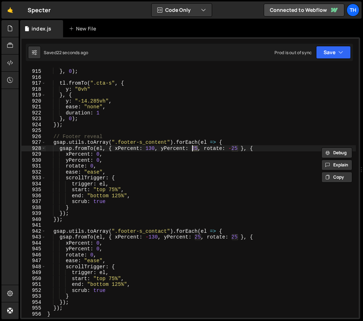
scroll to position [0, 10]
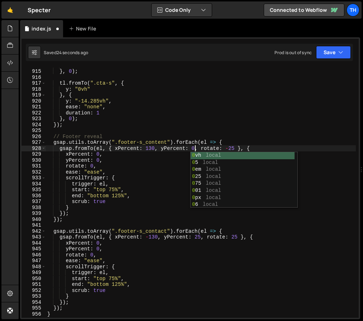
click at [196, 236] on div "duration : 1 } , 0 ) ; tl . fromTo ( ".cta-s" , { y : "0vh" } , { y : "-14.285v…" at bounding box center [201, 193] width 310 height 262
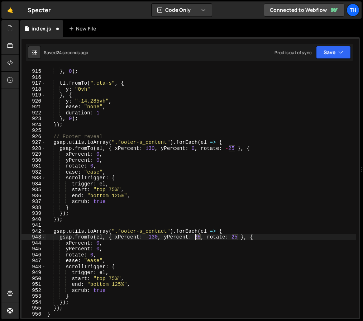
click at [196, 236] on div "duration : 1 } , 0 ) ; tl . fromTo ( ".cta-s" , { y : "0vh" } , { y : "-14.285v…" at bounding box center [201, 193] width 310 height 262
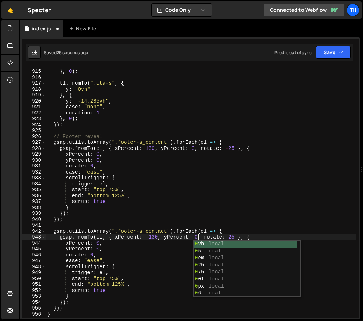
click at [181, 190] on div "duration : 1 } , 0 ) ; tl . fromTo ( ".cta-s" , { y : "0vh" } , { y : "-14.285v…" at bounding box center [201, 193] width 310 height 262
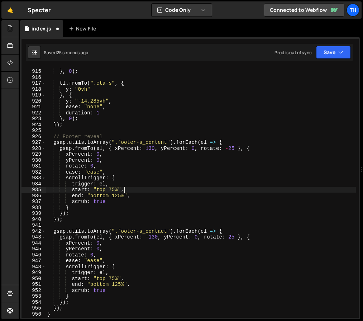
scroll to position [0, 5]
click at [342, 51] on icon "button" at bounding box center [340, 52] width 5 height 7
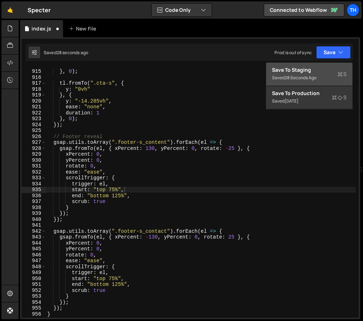
click at [337, 66] on div "Save to Staging S" at bounding box center [309, 69] width 75 height 7
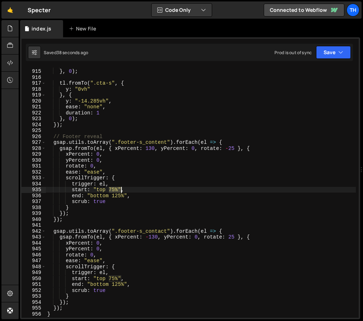
drag, startPoint x: 109, startPoint y: 191, endPoint x: 120, endPoint y: 190, distance: 11.5
click at [120, 190] on div "duration : 1 } , 0 ) ; tl . fromTo ( ".cta-s" , { y : "0vh" } , { y : "-14.285v…" at bounding box center [201, 193] width 310 height 262
click at [101, 196] on div "duration : 1 } , 0 ) ; tl . fromTo ( ".cta-s" , { y : "0vh" } , { y : "-14.285v…" at bounding box center [201, 193] width 310 height 262
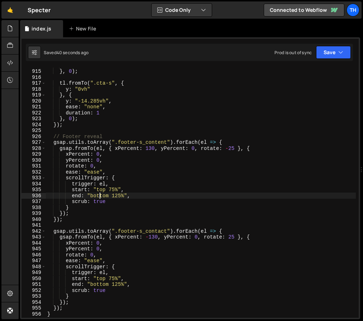
click at [101, 196] on div "duration : 1 } , 0 ) ; tl . fromTo ( ".cta-s" , { y : "0vh" } , { y : "-14.285v…" at bounding box center [201, 193] width 310 height 262
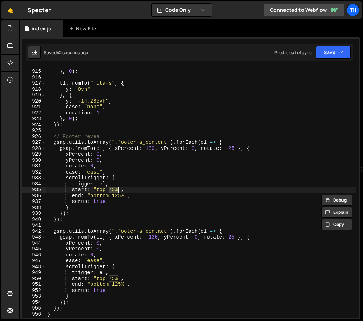
drag, startPoint x: 109, startPoint y: 188, endPoint x: 117, endPoint y: 188, distance: 8.2
click at [117, 188] on div "duration : 1 } , 0 ) ; tl . fromTo ( ".cta-s" , { y : "0vh" } , { y : "-14.285v…" at bounding box center [201, 193] width 310 height 262
paste textarea "bottom"
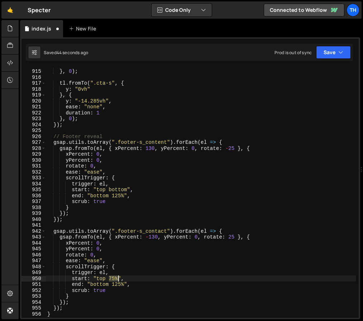
drag, startPoint x: 110, startPoint y: 277, endPoint x: 120, endPoint y: 277, distance: 10.0
click at [118, 276] on div "duration : 1 } , 0 ) ; tl . fromTo ( ".cta-s" , { y : "0vh" } , { y : "-14.285v…" at bounding box center [201, 193] width 310 height 262
paste textarea "bottom"
click at [324, 52] on button "Save" at bounding box center [333, 52] width 35 height 13
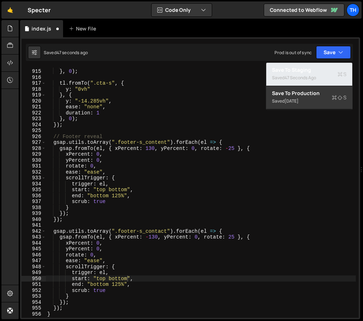
click at [321, 67] on div "Save to Staging S" at bounding box center [309, 69] width 75 height 7
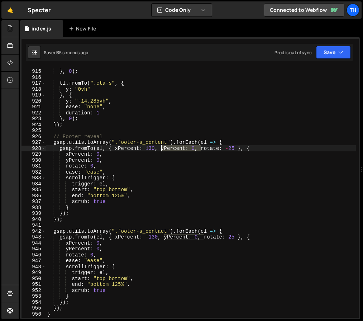
drag, startPoint x: 201, startPoint y: 147, endPoint x: 161, endPoint y: 149, distance: 40.2
click at [161, 149] on div "duration : 1 } , 0 ) ; tl . fromTo ( ".cta-s" , { y : "0vh" } , { y : "-14.285v…" at bounding box center [201, 193] width 310 height 262
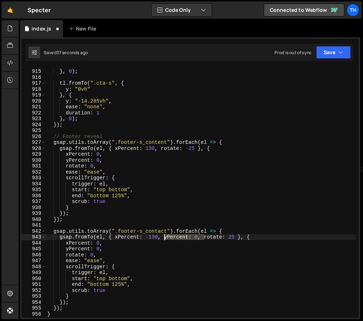
drag, startPoint x: 204, startPoint y: 237, endPoint x: 164, endPoint y: 239, distance: 39.5
click at [164, 239] on div "duration : 1 } , 0 ) ; tl . fromTo ( ".cta-s" , { y : "0vh" } , { y : "-14.285v…" at bounding box center [201, 193] width 310 height 262
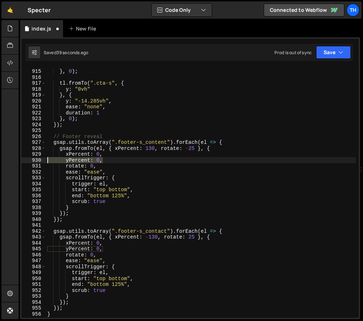
drag, startPoint x: 116, startPoint y: 160, endPoint x: 19, endPoint y: 162, distance: 96.8
click at [18, 162] on div "Hold on a sec... Are you certain you wish to leave this page? Any changes you'v…" at bounding box center [181, 160] width 363 height 321
type textarea "x"
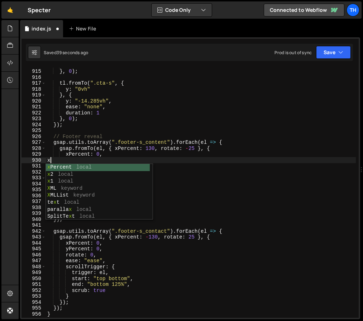
scroll to position [0, 0]
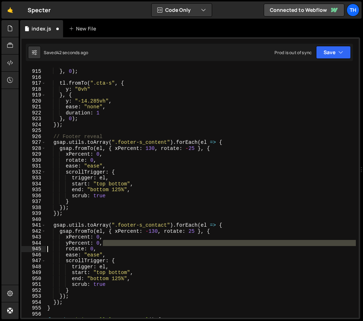
drag, startPoint x: 125, startPoint y: 244, endPoint x: 26, endPoint y: 246, distance: 98.9
click at [26, 246] on div "xPercent: 0, 914 915 916 917 918 919 920 921 922 923 924 925 926 927 928 929 93…" at bounding box center [189, 192] width 337 height 250
click at [96, 240] on div "duration : 1 } , 0 ) ; tl . fromTo ( ".cta-s" , { y : "0vh" } , { y : "-14.285v…" at bounding box center [201, 193] width 310 height 262
type textarea "yPercent: 0,"
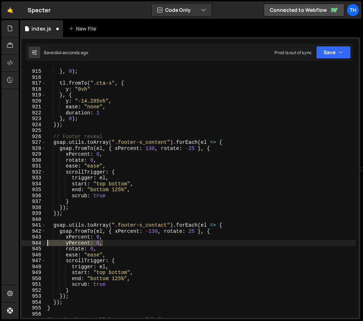
drag, startPoint x: 117, startPoint y: 242, endPoint x: 13, endPoint y: 241, distance: 103.9
click at [13, 241] on div "Hold on a sec... Are you certain you wish to leave this page? Any changes you'v…" at bounding box center [181, 160] width 363 height 321
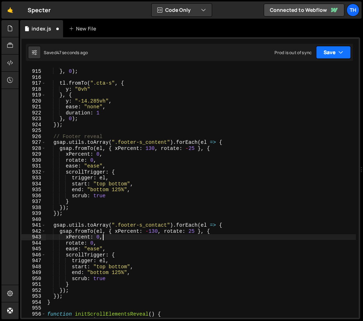
click at [338, 53] on button "Save" at bounding box center [333, 52] width 35 height 13
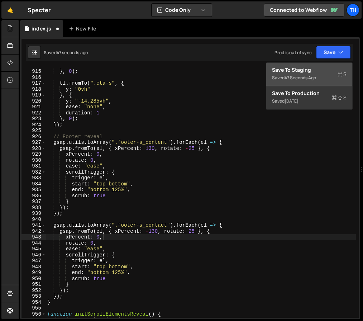
click at [330, 66] on div "Save to Staging S" at bounding box center [309, 69] width 75 height 7
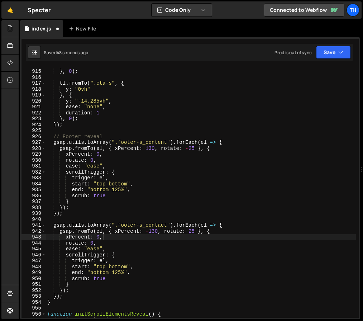
click at [359, 61] on div "xPercent: 0, 914 915 916 917 918 919 920 921 922 923 924 925 926 927 928 929 93…" at bounding box center [190, 178] width 340 height 282
click at [96, 231] on div "duration : 1 } , 0 ) ; tl . fromTo ( ".cta-s" , { y : "0vh" } , { y : "-14.285v…" at bounding box center [201, 193] width 310 height 262
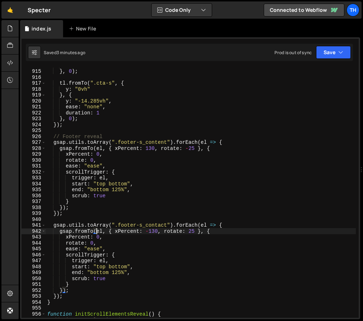
click at [96, 231] on div "duration : 1 } , 0 ) ; tl . fromTo ( ".cta-s" , { y : "0vh" } , { y : "-14.285v…" at bounding box center [201, 193] width 310 height 262
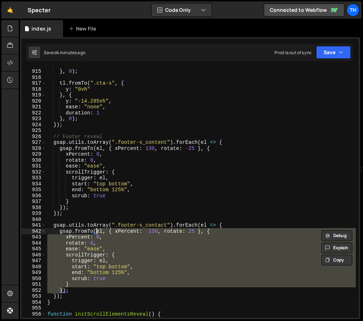
scroll to position [3481, 0]
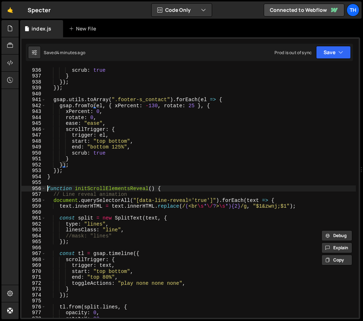
click at [46, 187] on div "function initScrollElementsReveal() { 936 937 938 939 940 941 942 943 944 945 9…" at bounding box center [189, 192] width 337 height 250
click at [44, 187] on span at bounding box center [44, 189] width 4 height 6
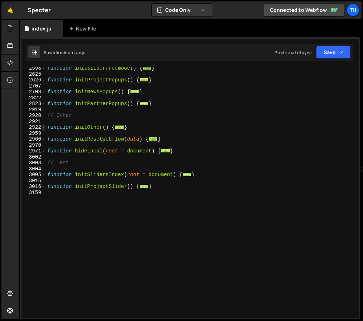
click at [43, 129] on span at bounding box center [44, 127] width 4 height 6
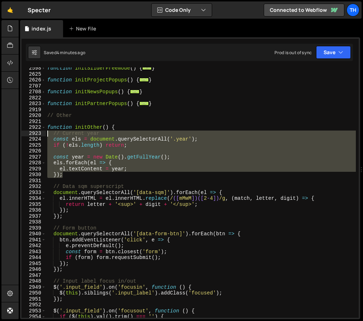
drag, startPoint x: 72, startPoint y: 174, endPoint x: 5, endPoint y: 136, distance: 77.3
click at [5, 136] on div "Hold on a sec... Are you certain you wish to leave this page? Any changes you'v…" at bounding box center [181, 160] width 363 height 321
type textarea "// Current year const els = document.querySelectorAll('.year');"
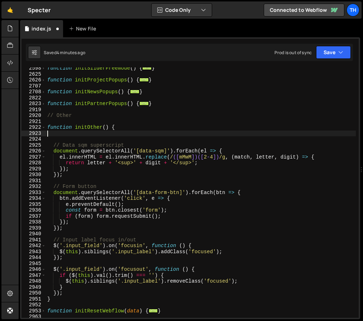
type textarea "function initOther() {"
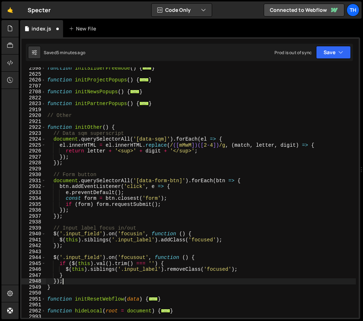
click at [68, 282] on div "function initSliderFreemode ( ) { ... } function initProjectPopups ( ) { ... } …" at bounding box center [201, 196] width 310 height 262
type textarea "});"
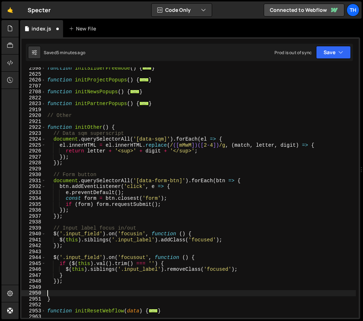
paste textarea "});"
type textarea "});"
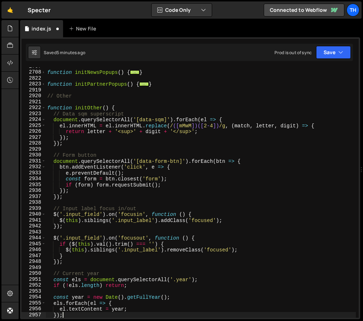
scroll to position [554, 0]
click at [338, 55] on button "Save" at bounding box center [333, 52] width 35 height 13
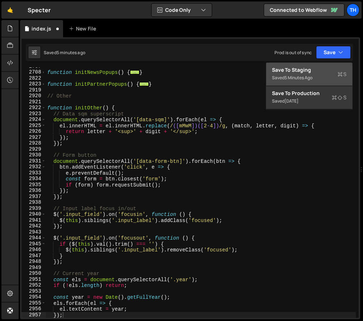
click at [336, 67] on div "Save to Staging S" at bounding box center [309, 69] width 75 height 7
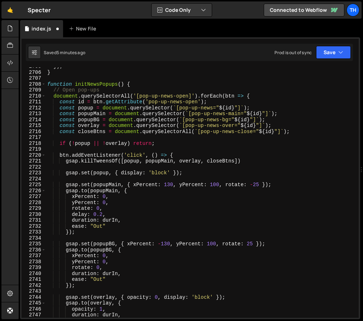
scroll to position [10054, 0]
